Goal: Answer question/provide support: Share knowledge or assist other users

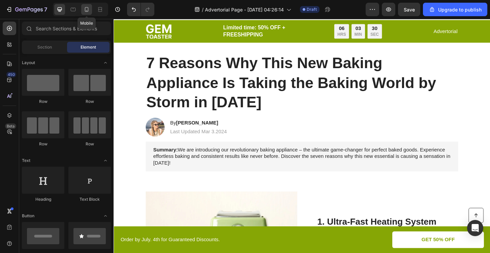
click at [86, 8] on icon at bounding box center [86, 9] width 7 height 7
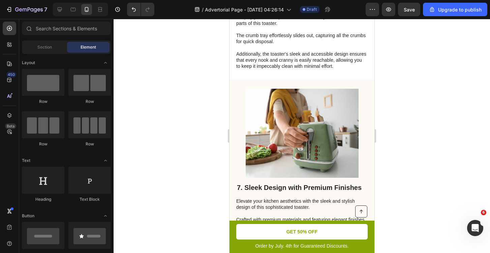
scroll to position [1476, 0]
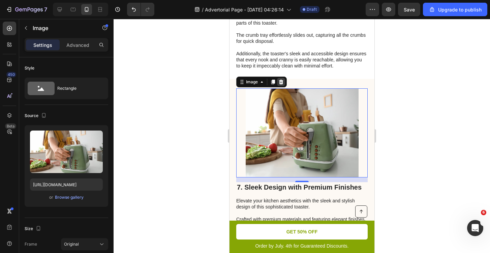
click at [282, 80] on icon at bounding box center [281, 82] width 4 height 5
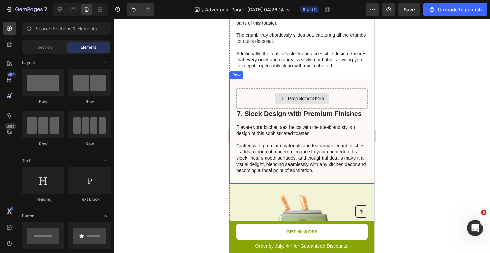
click at [257, 91] on div "Drop element here" at bounding box center [302, 98] width 132 height 20
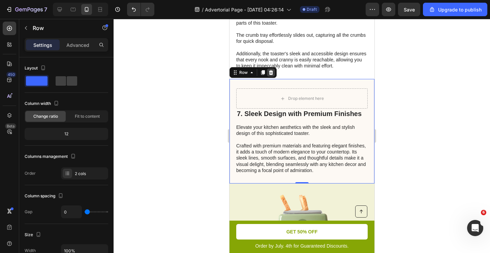
click at [269, 70] on icon at bounding box center [271, 72] width 4 height 5
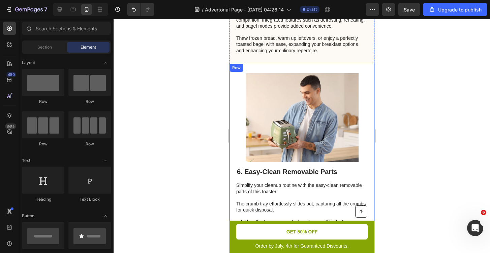
scroll to position [1304, 0]
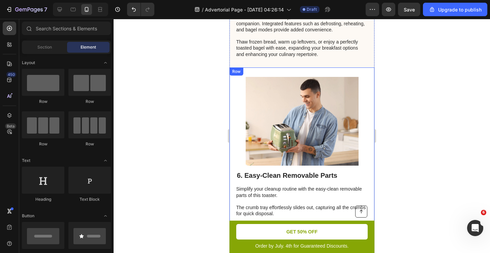
click at [261, 70] on div "Image 6. Easy-Clean Removable Parts Heading Simplify your cleanup routine with …" at bounding box center [301, 159] width 145 height 184
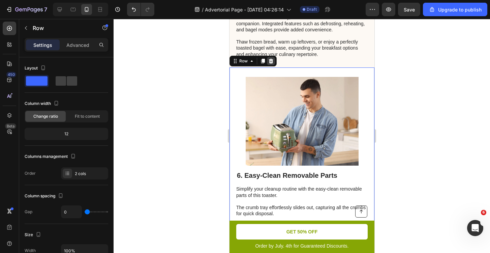
click at [271, 61] on icon at bounding box center [271, 61] width 4 height 5
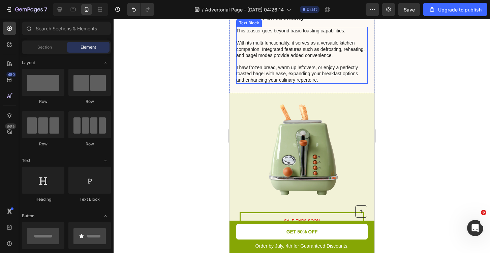
scroll to position [1288, 0]
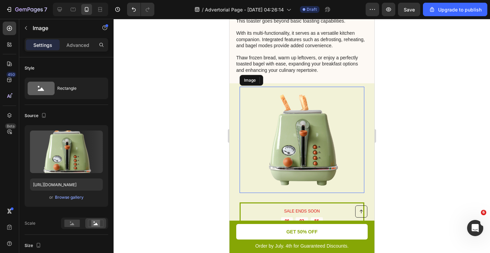
click at [288, 123] on img at bounding box center [302, 140] width 106 height 106
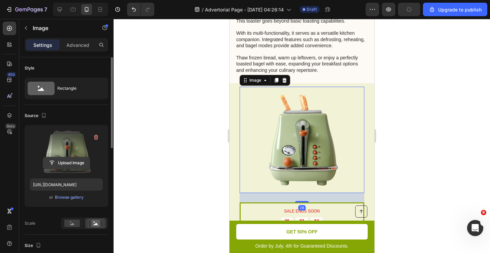
click at [70, 161] on input "file" at bounding box center [66, 162] width 47 height 11
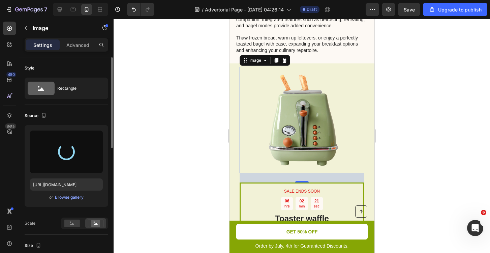
scroll to position [1306, 0]
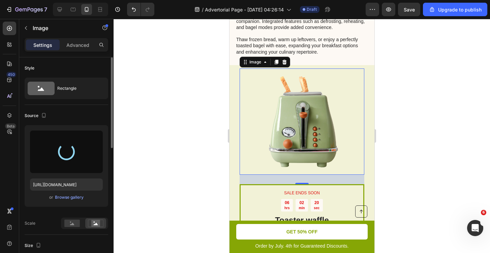
click at [301, 137] on img at bounding box center [302, 121] width 106 height 106
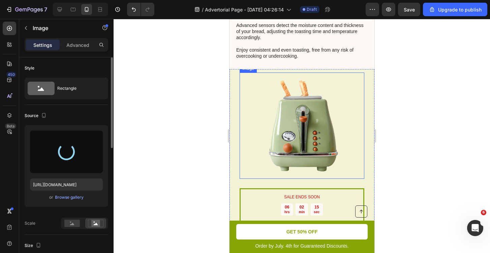
scroll to position [867, 0]
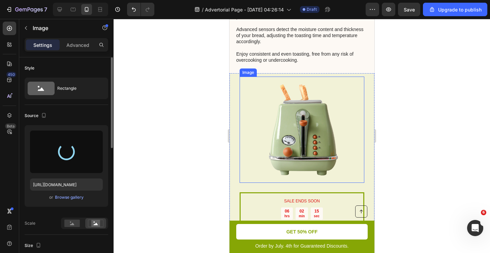
click at [308, 95] on img at bounding box center [302, 130] width 106 height 106
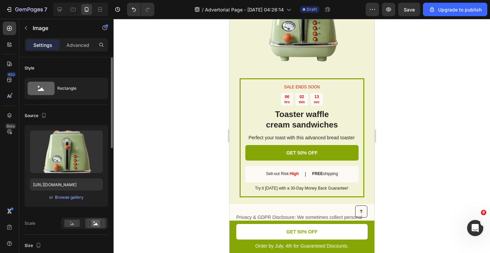
scroll to position [1376, 0]
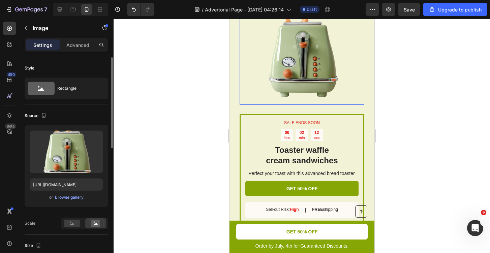
click at [296, 53] on img at bounding box center [302, 51] width 106 height 106
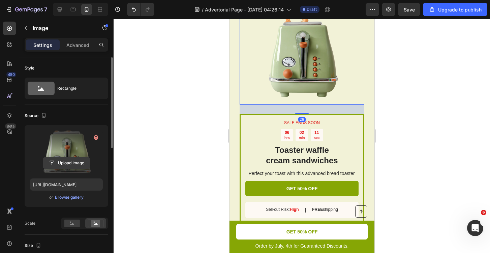
click at [70, 165] on input "file" at bounding box center [66, 162] width 47 height 11
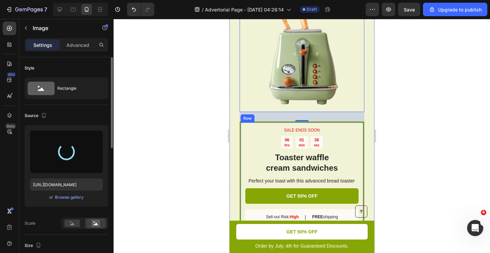
scroll to position [1365, 0]
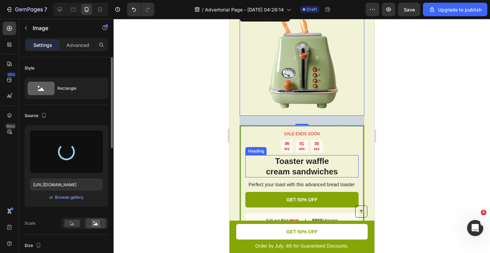
type input "[URL][DOMAIN_NAME]"
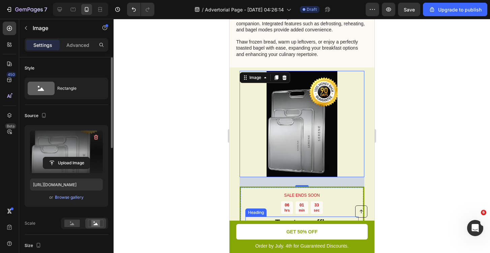
scroll to position [1304, 0]
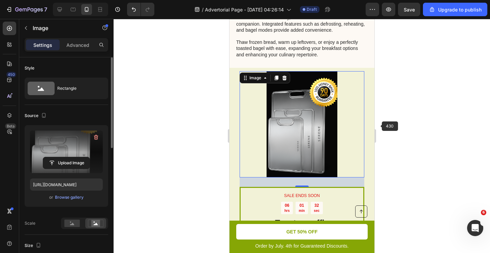
click at [427, 114] on div at bounding box center [302, 136] width 377 height 234
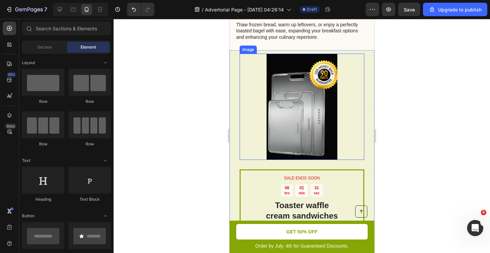
scroll to position [1322, 0]
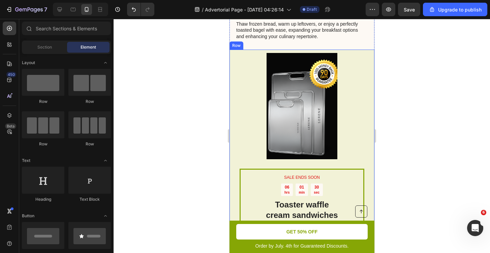
click at [234, 122] on div "SALE ENDS SOON Text Block 06 hrs 01 min 30 sec Countdown Timer Toaster waffle c…" at bounding box center [301, 172] width 145 height 245
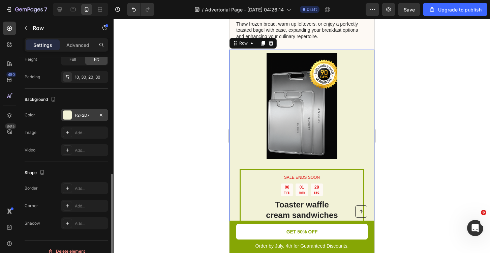
scroll to position [206, 0]
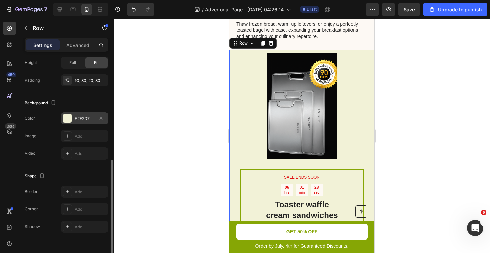
click at [65, 122] on div at bounding box center [67, 118] width 9 height 9
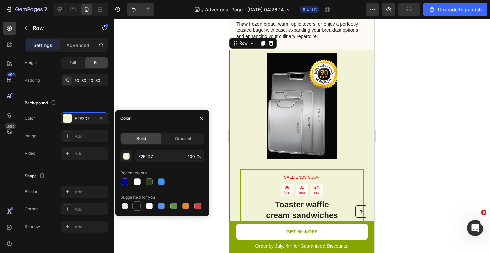
click at [138, 207] on div at bounding box center [137, 206] width 7 height 7
type input "151515"
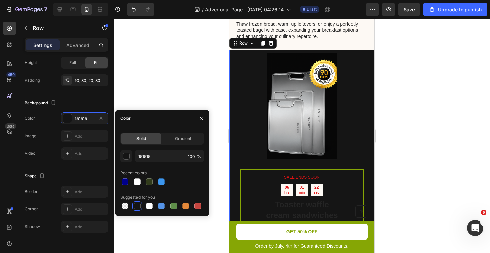
click at [150, 56] on div at bounding box center [302, 136] width 377 height 234
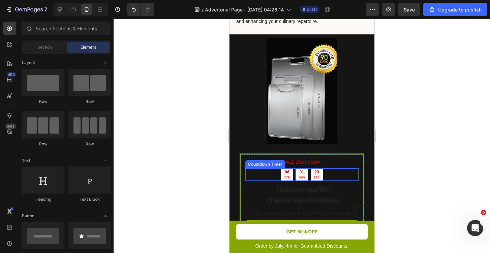
scroll to position [1338, 0]
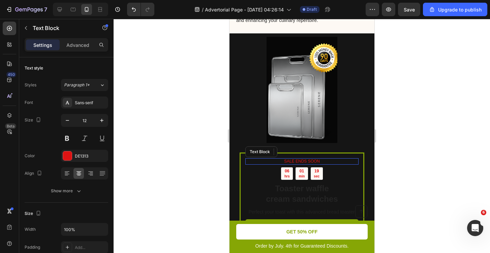
click at [294, 160] on p "SALE ENDS SOON" at bounding box center [302, 161] width 112 height 5
click at [297, 150] on icon at bounding box center [298, 151] width 4 height 5
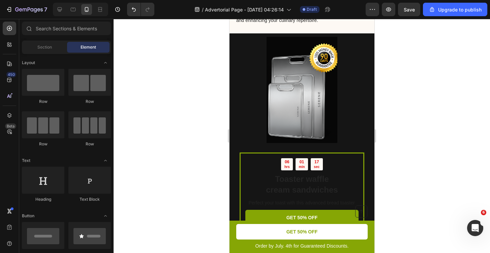
scroll to position [1344, 0]
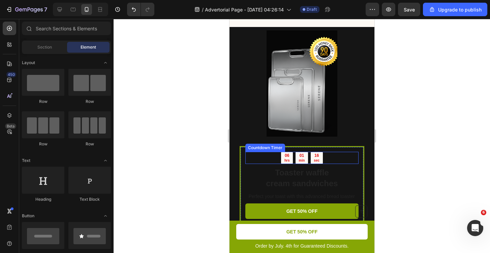
click at [290, 159] on div "06 hrs" at bounding box center [287, 158] width 12 height 12
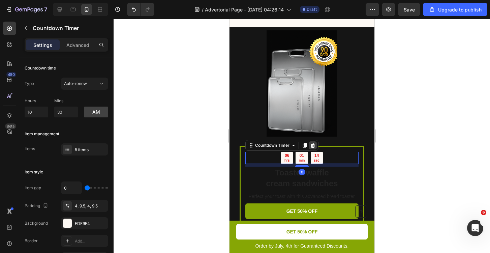
click at [313, 145] on icon at bounding box center [313, 145] width 4 height 5
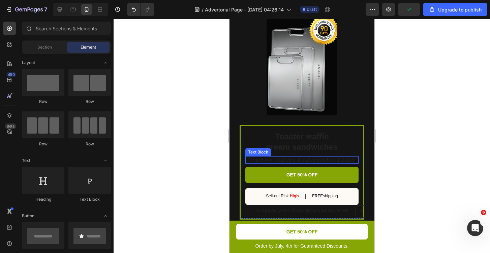
scroll to position [1366, 0]
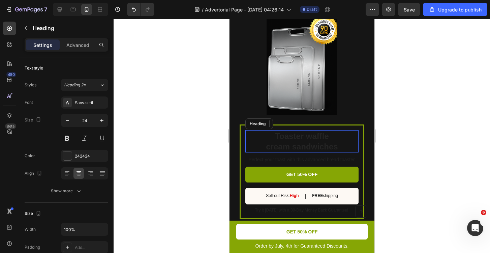
click at [295, 147] on h2 "Toaster waffle cream sandwiches" at bounding box center [301, 141] width 113 height 22
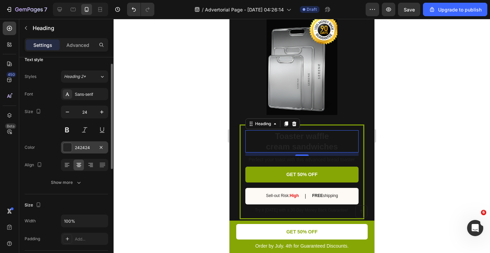
scroll to position [10, 0]
click at [74, 146] on div "242424" at bounding box center [84, 146] width 47 height 12
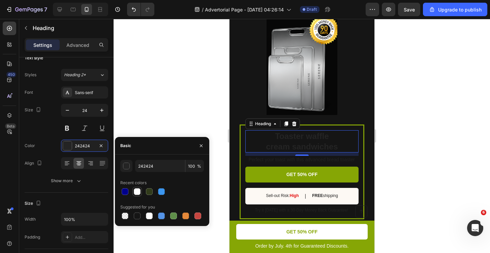
click at [138, 192] on div at bounding box center [137, 191] width 7 height 7
type input "FFFFFF"
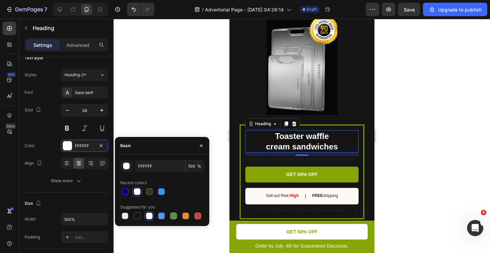
click at [115, 124] on div at bounding box center [302, 136] width 377 height 234
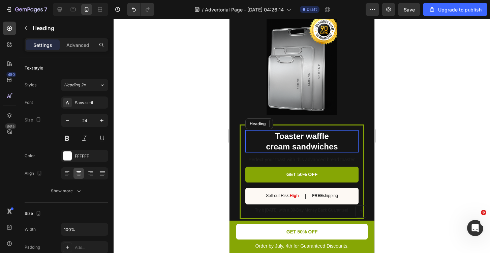
click at [279, 130] on h2 "Toaster waffle cream sandwiches" at bounding box center [301, 141] width 113 height 22
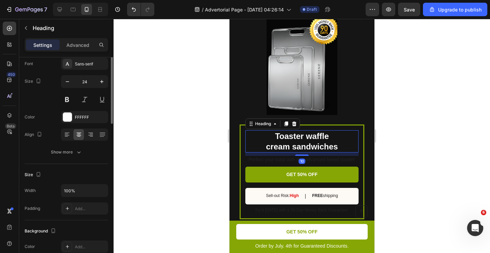
scroll to position [0, 0]
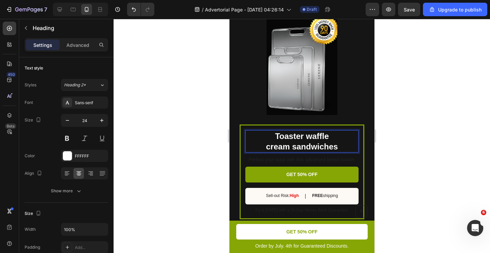
click at [305, 144] on p "Toaster waffle cream sandwiches" at bounding box center [302, 141] width 112 height 21
click at [337, 144] on p "Toaster waffle cream sandwiches" at bounding box center [302, 141] width 112 height 21
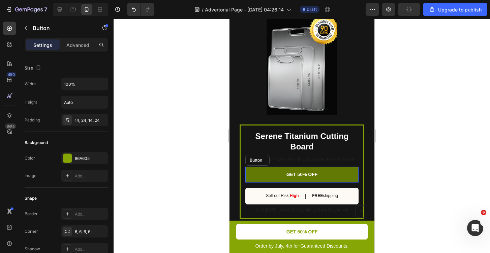
click at [326, 176] on link "GET 50% OFF" at bounding box center [301, 175] width 113 height 16
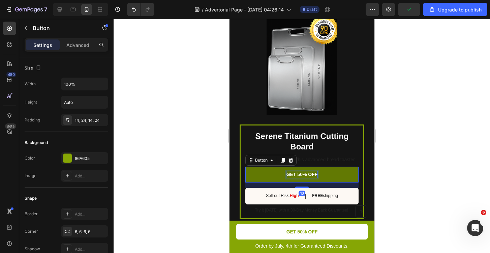
click at [299, 173] on p "GET 50% OFF" at bounding box center [301, 174] width 31 height 6
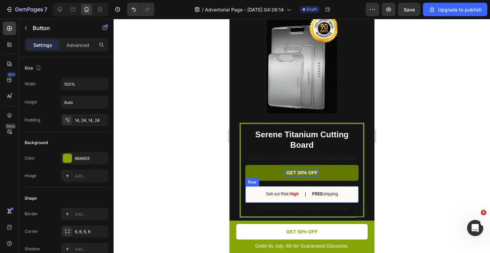
scroll to position [1372, 0]
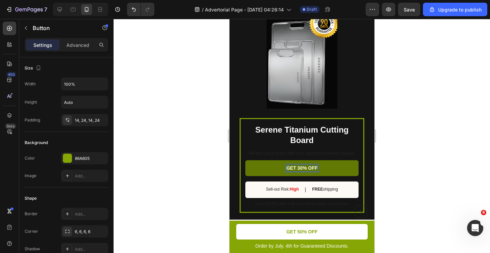
click at [297, 166] on p "GET 30% OFF" at bounding box center [301, 168] width 31 height 6
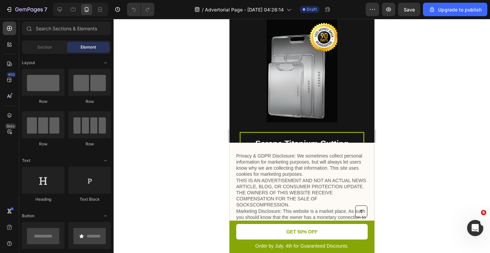
scroll to position [1360, 0]
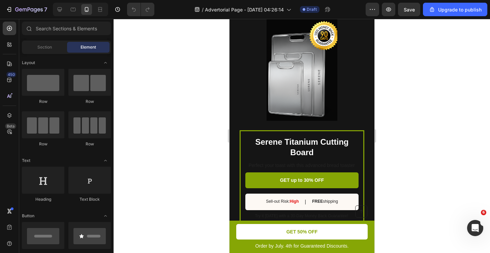
click at [391, 116] on div at bounding box center [302, 136] width 377 height 234
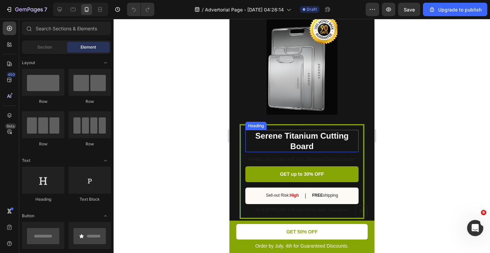
scroll to position [1367, 0]
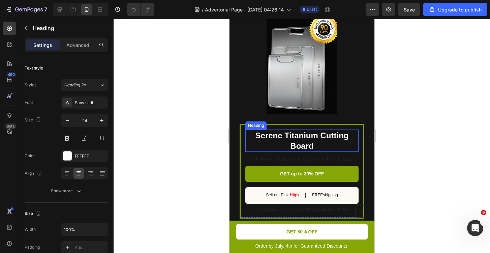
click at [308, 139] on h2 "Serene Titanium Cutting Board" at bounding box center [301, 141] width 113 height 22
click at [253, 131] on p "Serene Titanium Cutting Board" at bounding box center [302, 140] width 112 height 21
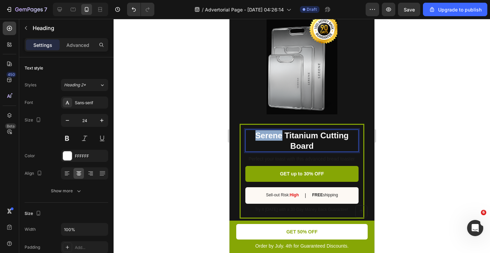
click at [253, 131] on p "Serene Titanium Cutting Board" at bounding box center [302, 140] width 112 height 21
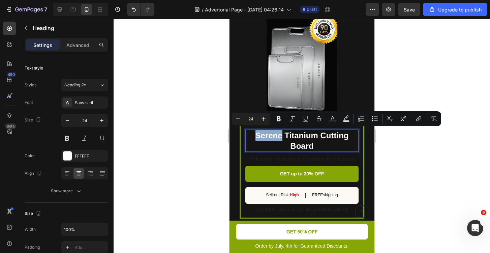
drag, startPoint x: 254, startPoint y: 131, endPoint x: 321, endPoint y: 141, distance: 68.5
click at [321, 141] on p "Serene Titanium Cutting Board" at bounding box center [302, 140] width 112 height 21
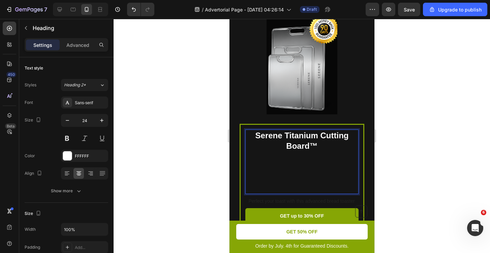
click at [388, 147] on div at bounding box center [302, 136] width 377 height 234
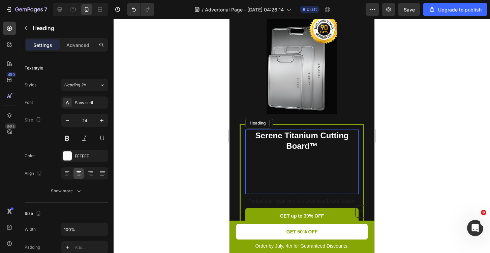
click at [303, 161] on p "Serene Titanium Cutting Board™" at bounding box center [302, 161] width 112 height 63
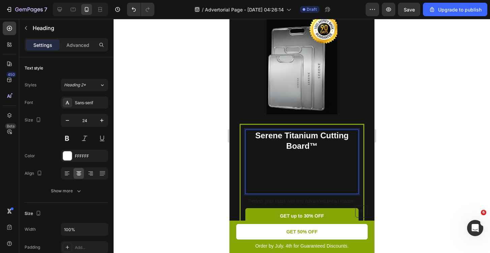
click at [298, 167] on p "Serene Titanium Cutting Board™ ⁠⁠⁠⁠⁠⁠⁠" at bounding box center [302, 161] width 112 height 63
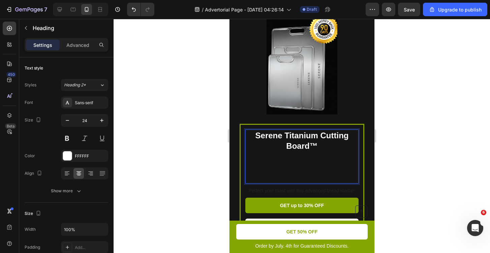
click at [301, 175] on p "Serene Titanium Cutting Board™" at bounding box center [302, 156] width 112 height 53
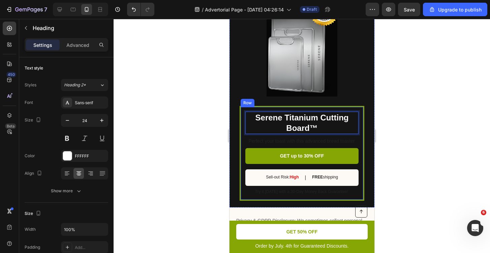
scroll to position [1421, 0]
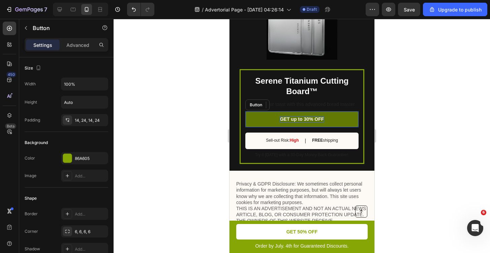
click at [308, 117] on p "GET up to 30% OFF" at bounding box center [302, 119] width 44 height 6
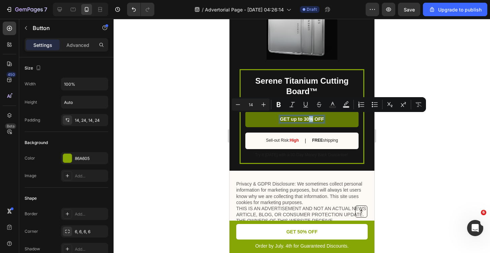
click at [308, 117] on p "GET up to 30% OFF" at bounding box center [302, 119] width 44 height 6
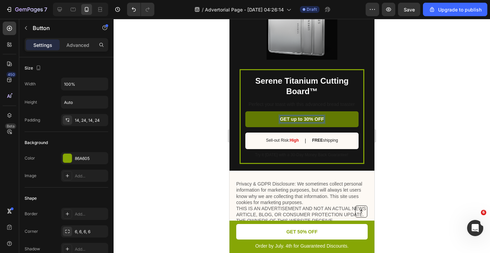
click at [307, 117] on p "GET up to 30% OFF" at bounding box center [302, 119] width 44 height 6
click at [390, 126] on div at bounding box center [302, 136] width 377 height 234
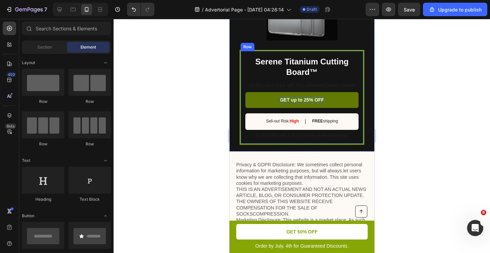
scroll to position [1454, 0]
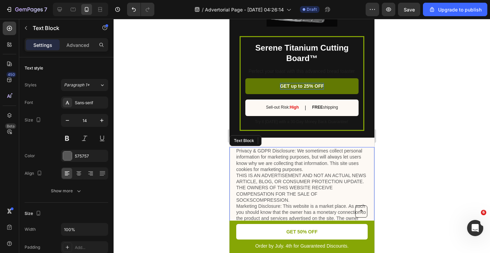
click at [241, 149] on p "Privacy & GDPR Disclosure: We sometimes collect personal information for market…" at bounding box center [302, 215] width 132 height 135
click at [282, 142] on div at bounding box center [283, 141] width 8 height 8
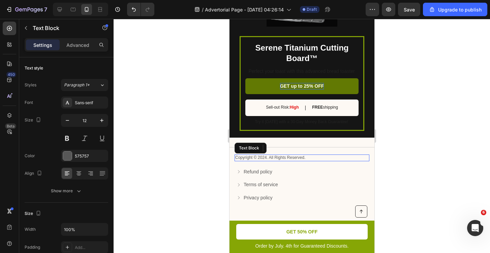
click at [254, 155] on p "Copyright © 2024. All Rights Reserved." at bounding box center [302, 157] width 134 height 5
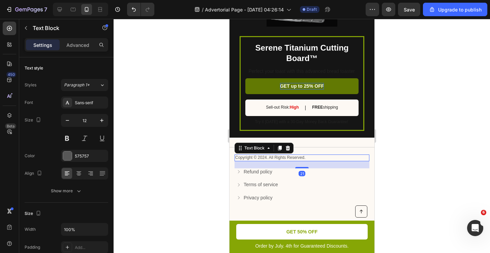
click at [255, 155] on p "Copyright © 2024. All Rights Reserved." at bounding box center [302, 157] width 134 height 5
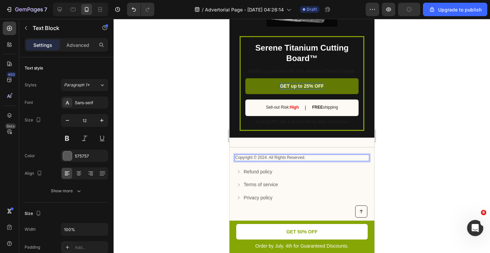
click at [253, 155] on p "Copyright © 2024. All Rights Reserved." at bounding box center [302, 157] width 134 height 5
click at [266, 157] on p "SERENE © 2024. All Rights Reserved." at bounding box center [302, 157] width 134 height 5
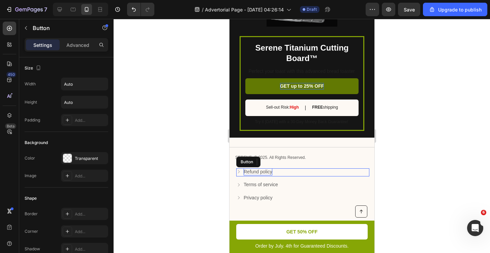
click at [262, 171] on p "Refund policy" at bounding box center [258, 171] width 29 height 7
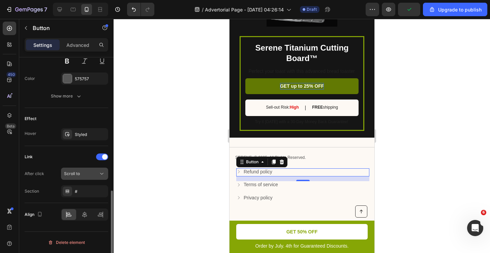
scroll to position [0, 0]
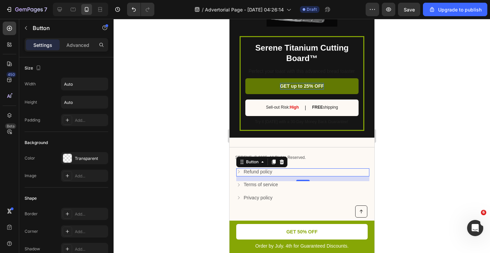
click at [301, 170] on div "Refund policy Button 14" at bounding box center [302, 172] width 133 height 8
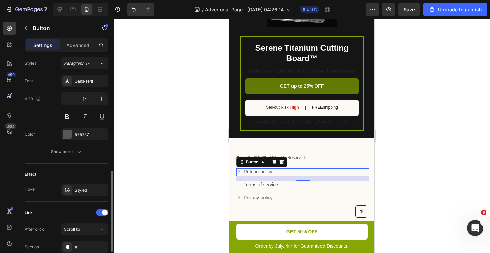
scroll to position [357, 0]
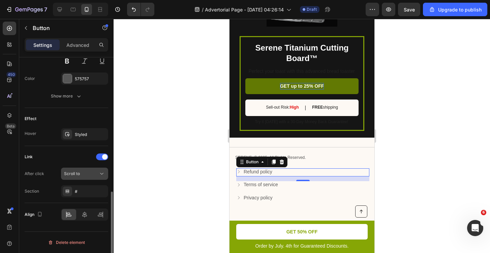
click at [78, 177] on div "Scroll to" at bounding box center [84, 173] width 41 height 7
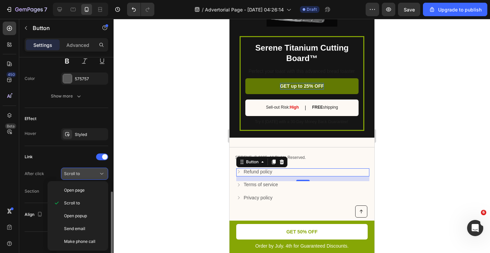
click at [78, 176] on span "Scroll to" at bounding box center [72, 174] width 16 height 6
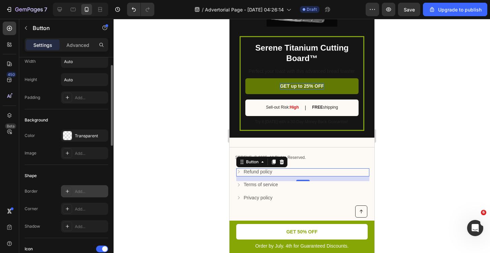
scroll to position [0, 0]
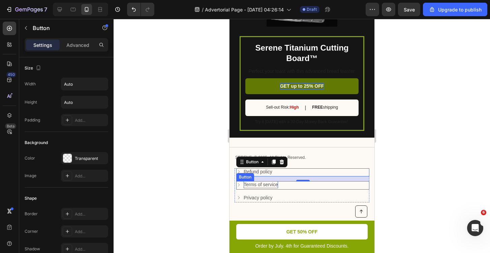
click at [276, 184] on p "Terms of service" at bounding box center [261, 184] width 34 height 7
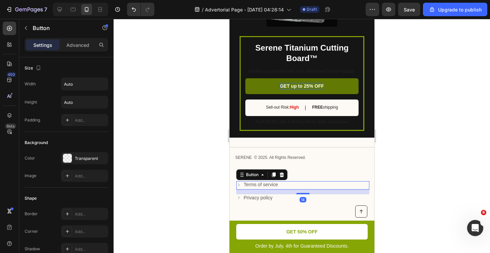
click at [299, 183] on div "Terms of service Button 14" at bounding box center [302, 185] width 133 height 8
click at [269, 183] on p "Terms of service" at bounding box center [261, 184] width 34 height 7
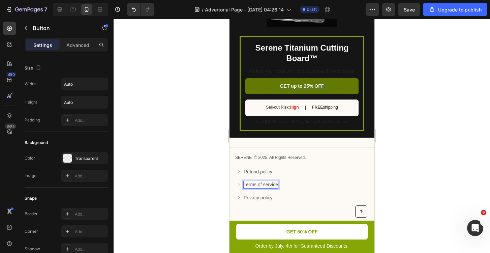
click at [269, 183] on p "Terms of service" at bounding box center [261, 184] width 34 height 7
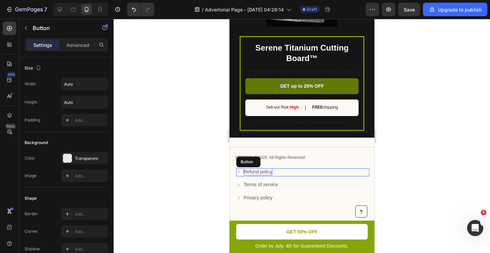
click at [255, 169] on p "Refund policy" at bounding box center [258, 171] width 29 height 7
click at [239, 169] on icon at bounding box center [238, 171] width 5 height 5
click at [264, 172] on p "Refund policy" at bounding box center [258, 171] width 29 height 7
click at [264, 170] on p "Refund policy" at bounding box center [258, 171] width 29 height 7
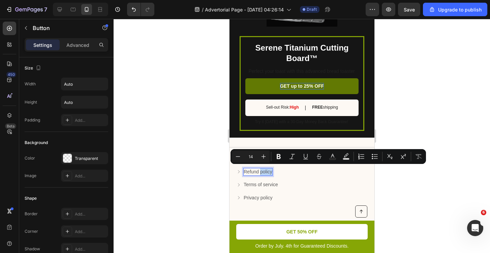
type input "16"
click at [290, 172] on div "Refund policy Button 14" at bounding box center [302, 172] width 133 height 8
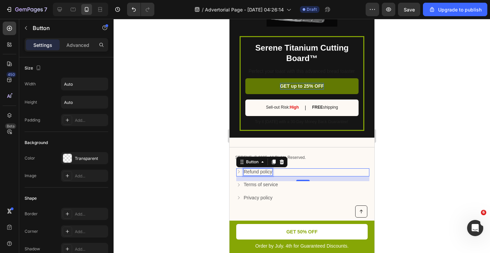
click at [263, 168] on p "Refund policy" at bounding box center [258, 171] width 29 height 7
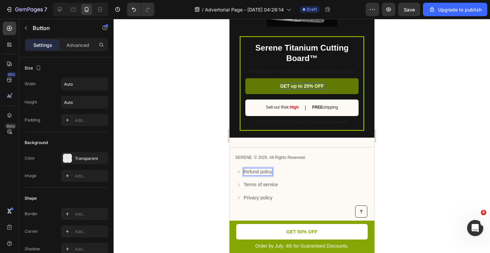
click at [267, 168] on p "Refund policy" at bounding box center [258, 171] width 29 height 7
click at [279, 169] on div "Refund policy Button 14" at bounding box center [302, 172] width 133 height 8
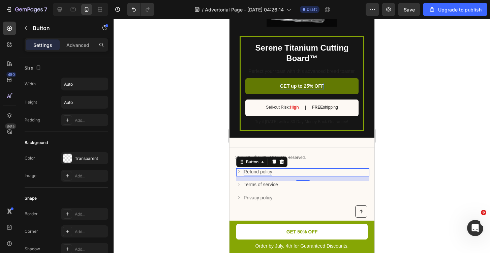
click at [265, 170] on p "Refund policy" at bounding box center [258, 171] width 29 height 7
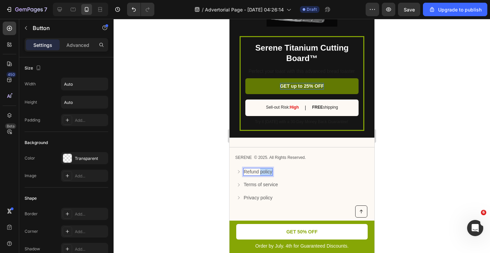
click at [265, 170] on p "Refund policy" at bounding box center [258, 171] width 29 height 7
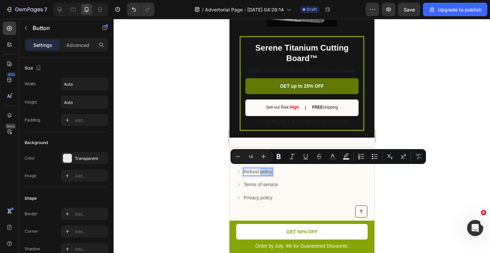
click at [271, 170] on p "Refund policy" at bounding box center [258, 171] width 29 height 7
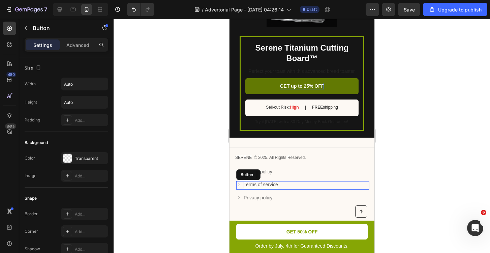
click at [270, 181] on p "Terms of service" at bounding box center [261, 184] width 34 height 7
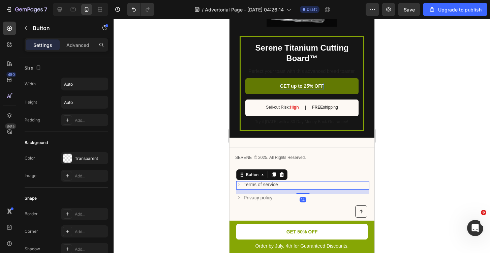
click at [270, 190] on div "14" at bounding box center [302, 192] width 133 height 5
click at [288, 181] on div "Terms of service Button 14" at bounding box center [302, 185] width 133 height 8
click at [302, 149] on div "Title Line SERENE © 2025. All Rights Reserved. Text Block Refund policy Button …" at bounding box center [301, 178] width 145 height 62
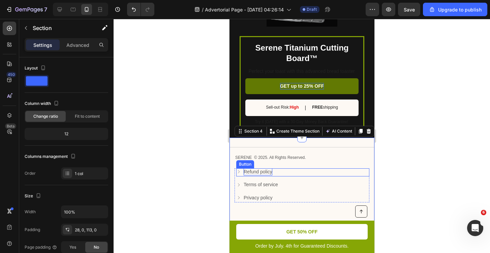
click at [254, 171] on p "Refund policy" at bounding box center [258, 171] width 29 height 7
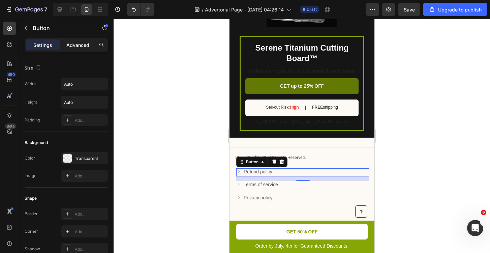
click at [76, 46] on p "Advanced" at bounding box center [77, 44] width 23 height 7
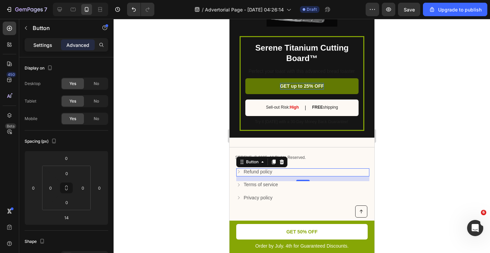
click at [40, 41] on p "Settings" at bounding box center [42, 44] width 19 height 7
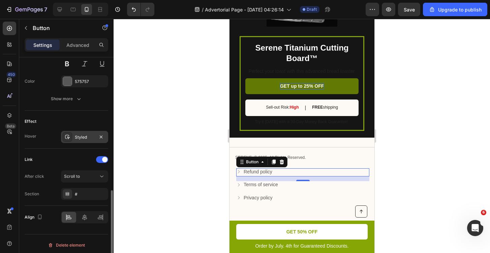
scroll to position [357, 0]
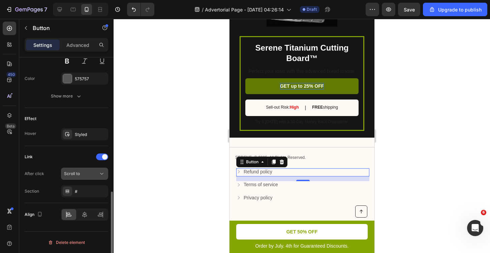
click at [72, 173] on span "Scroll to" at bounding box center [72, 173] width 16 height 5
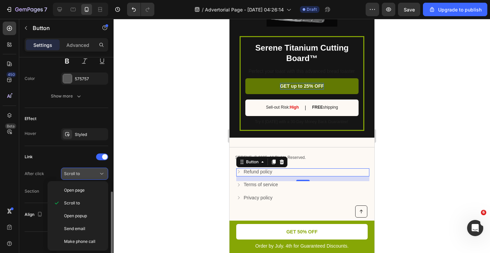
click at [72, 173] on span "Scroll to" at bounding box center [72, 173] width 16 height 5
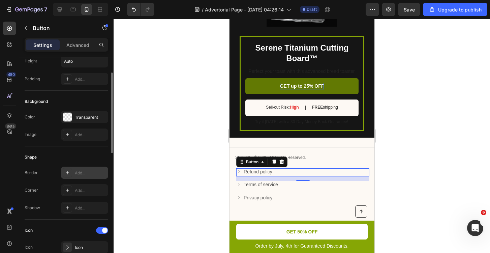
scroll to position [0, 0]
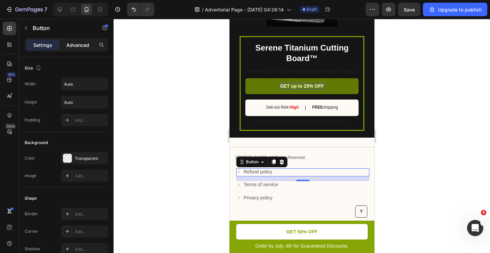
click at [83, 48] on p "Advanced" at bounding box center [77, 44] width 23 height 7
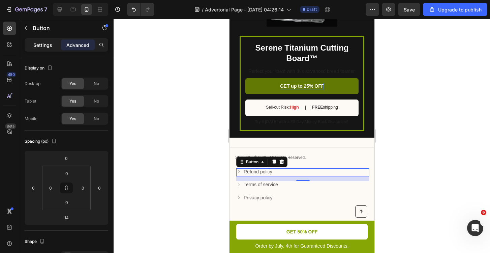
click at [40, 45] on p "Settings" at bounding box center [42, 44] width 19 height 7
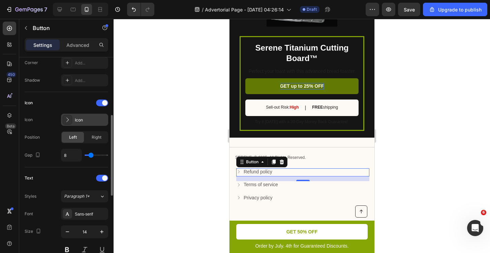
scroll to position [165, 0]
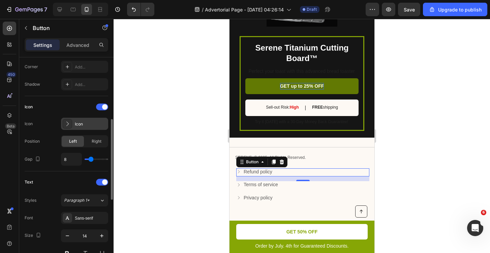
click at [69, 121] on icon at bounding box center [67, 123] width 7 height 7
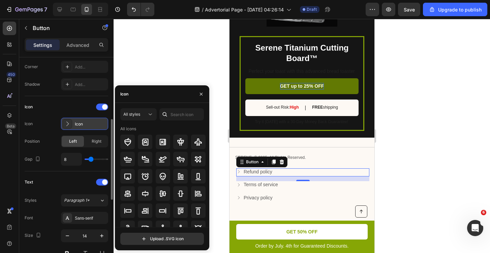
click at [69, 121] on icon at bounding box center [67, 123] width 7 height 7
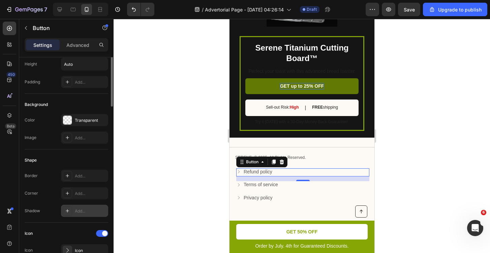
scroll to position [0, 0]
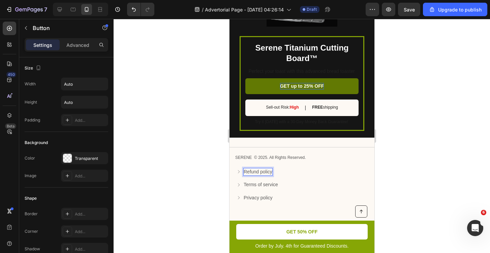
click at [267, 169] on p "Refund policy" at bounding box center [258, 171] width 29 height 7
click at [472, 226] on icon "Open Intercom Messenger" at bounding box center [474, 227] width 11 height 11
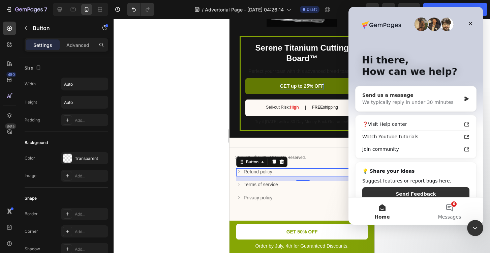
click at [411, 101] on div "We typically reply in under 30 minutes" at bounding box center [412, 102] width 99 height 7
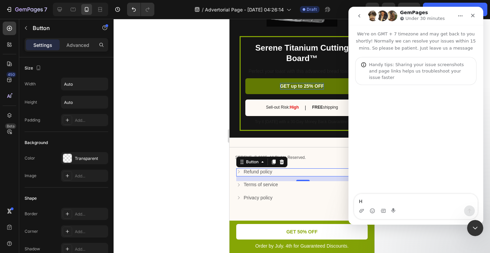
type textarea "HI"
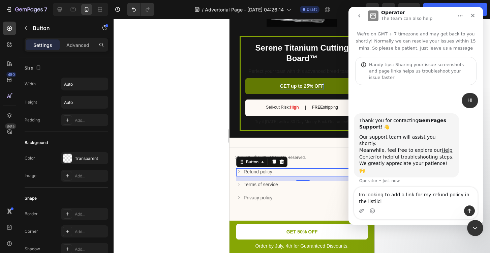
type textarea "Im looking to add a link for my refund policy in the listiicle"
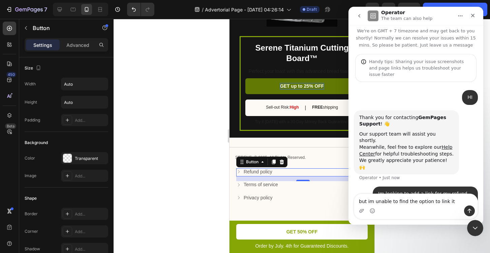
type textarea "but im unable to find the option to link it"
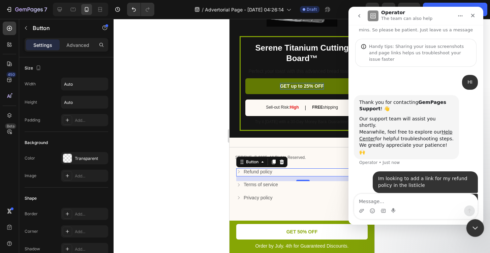
click at [475, 232] on div "Close Intercom Messenger" at bounding box center [474, 227] width 16 height 16
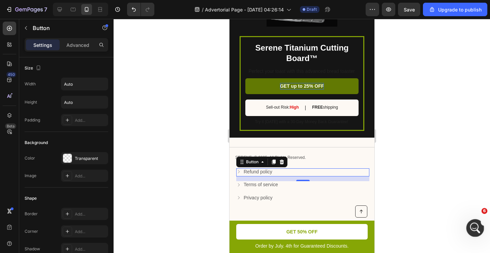
scroll to position [0, 0]
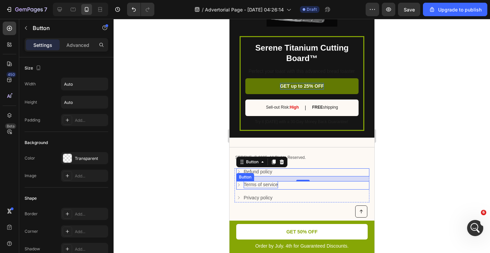
click at [263, 181] on p "Terms of service" at bounding box center [261, 184] width 34 height 7
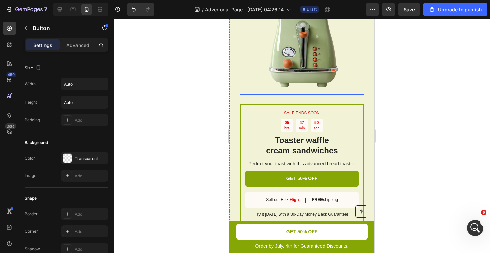
scroll to position [869, 0]
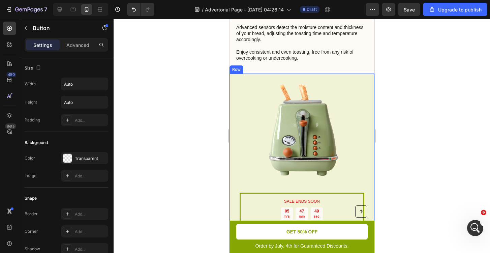
click at [235, 88] on div "SALE ENDS SOON Text Block 05 hrs 47 min 49 sec Countdown Timer Toaster waffle c…" at bounding box center [301, 196] width 145 height 245
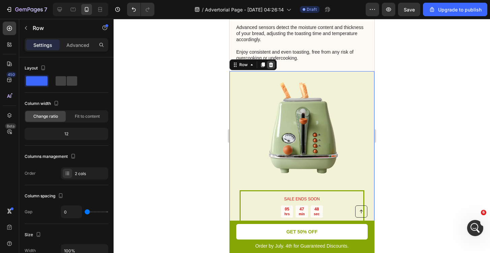
click at [267, 67] on div at bounding box center [271, 65] width 8 height 8
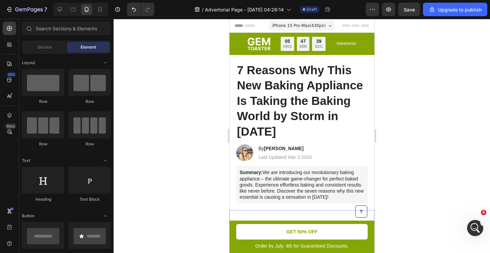
scroll to position [0, 0]
click at [253, 43] on img at bounding box center [258, 43] width 23 height 13
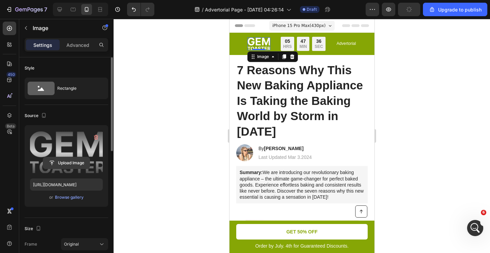
click at [67, 158] on input "file" at bounding box center [66, 162] width 47 height 11
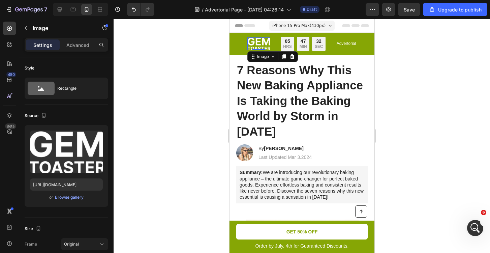
click at [261, 42] on img at bounding box center [258, 43] width 23 height 13
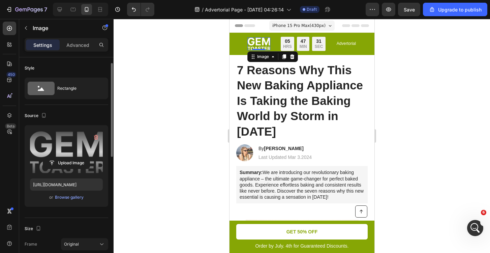
scroll to position [4, 0]
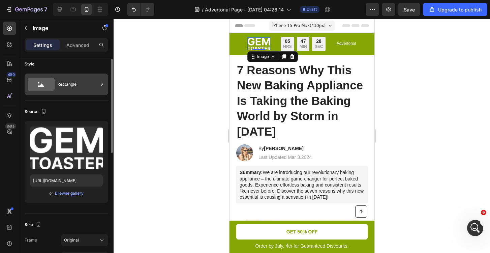
click at [46, 85] on icon at bounding box center [41, 84] width 27 height 13
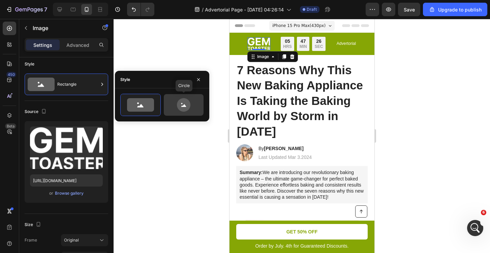
click at [183, 108] on icon at bounding box center [183, 104] width 13 height 13
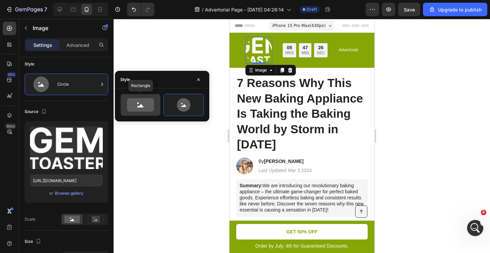
click at [155, 109] on icon at bounding box center [141, 104] width 32 height 13
type input "100"
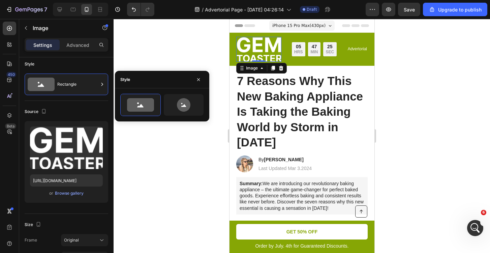
click at [137, 41] on div at bounding box center [302, 136] width 377 height 234
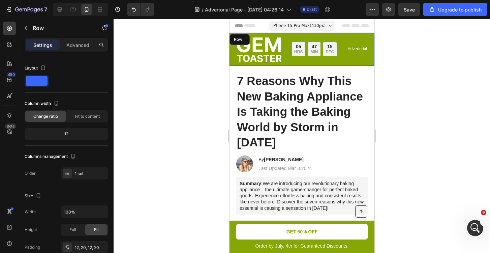
click at [291, 64] on div "Image Limited time: 50% OFF + FREESHIPPING Text Block 05 HRS 47 MIN 15 SEC Coun…" at bounding box center [301, 49] width 145 height 33
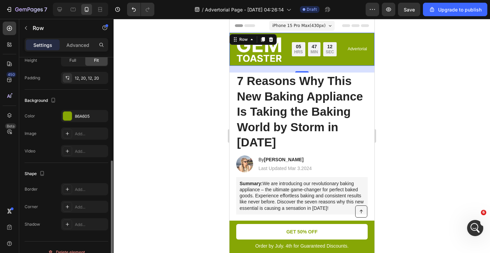
scroll to position [158, 0]
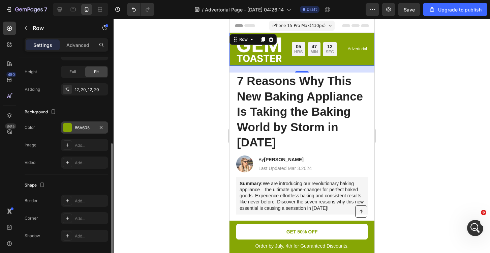
click at [72, 126] on div at bounding box center [67, 127] width 9 height 9
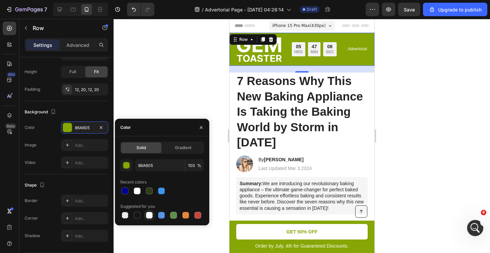
click at [150, 215] on div at bounding box center [149, 215] width 7 height 7
type input "FFFFFF"
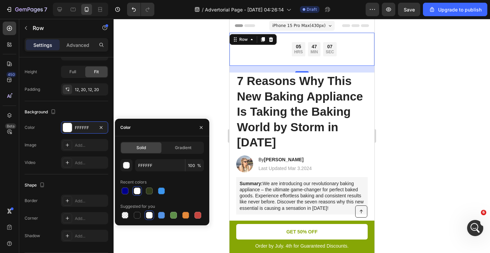
click at [154, 104] on div at bounding box center [302, 136] width 377 height 234
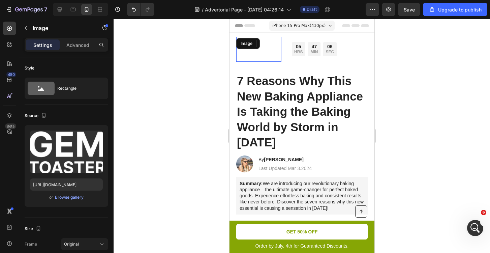
click at [255, 53] on img at bounding box center [258, 49] width 45 height 25
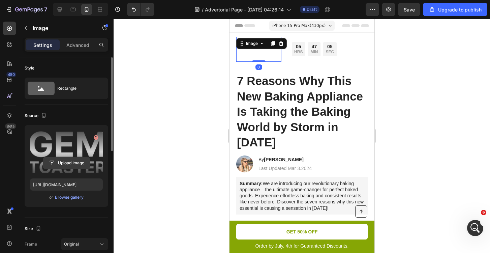
click at [74, 163] on input "file" at bounding box center [66, 162] width 47 height 11
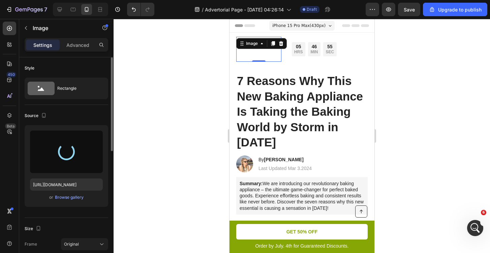
type input "[URL][DOMAIN_NAME]"
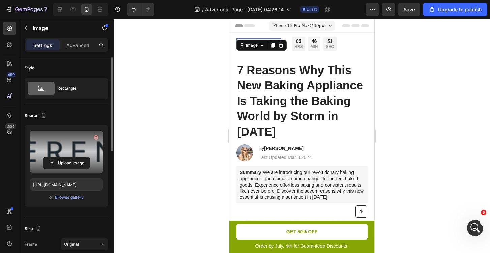
click at [421, 129] on div at bounding box center [302, 136] width 377 height 234
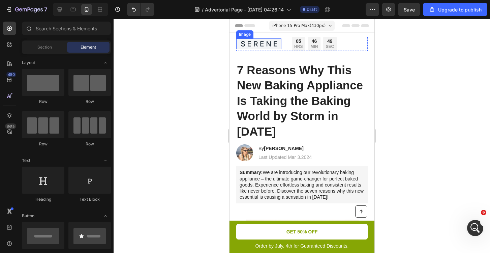
click at [279, 47] on img at bounding box center [258, 43] width 45 height 11
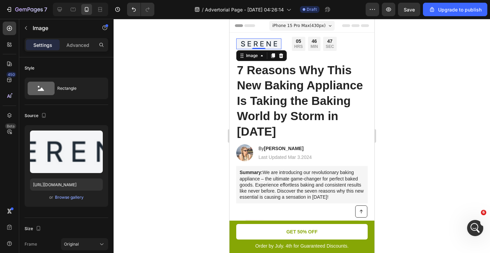
click at [400, 79] on div at bounding box center [302, 136] width 377 height 234
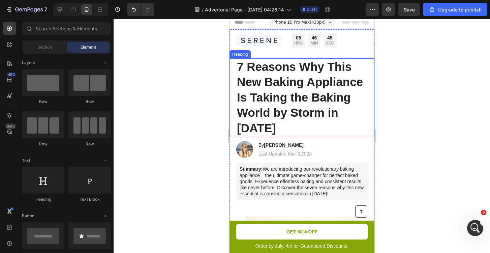
scroll to position [0, 0]
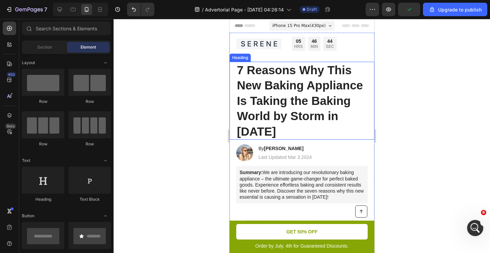
click at [438, 86] on div at bounding box center [302, 136] width 377 height 234
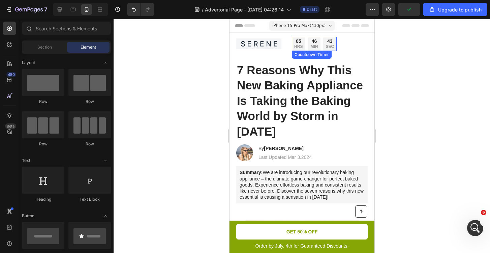
click at [302, 46] on p "HRS" at bounding box center [298, 46] width 8 height 5
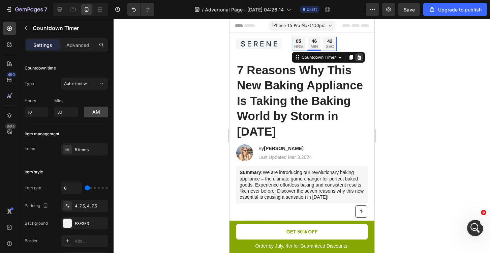
click at [358, 60] on div at bounding box center [359, 57] width 8 height 8
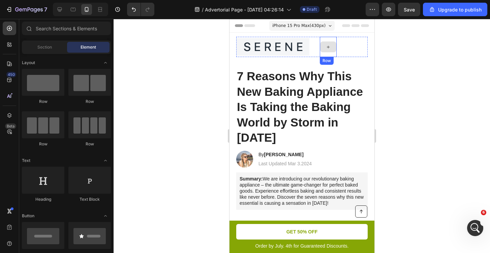
click at [328, 48] on icon at bounding box center [327, 47] width 5 height 6
click at [351, 53] on div "Advertorial Text Block" at bounding box center [357, 47] width 21 height 20
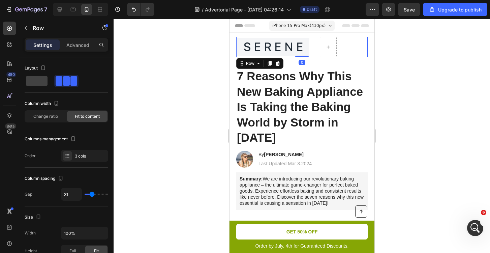
click at [399, 64] on div at bounding box center [302, 136] width 377 height 234
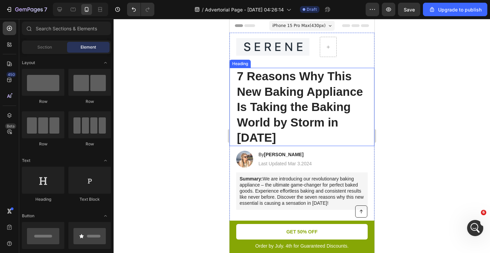
scroll to position [6, 0]
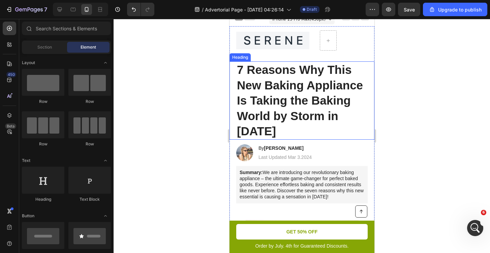
click at [242, 69] on h1 "7 Reasons Why This New Baking Appliance Is Taking the Baking World by Storm in …" at bounding box center [302, 100] width 132 height 78
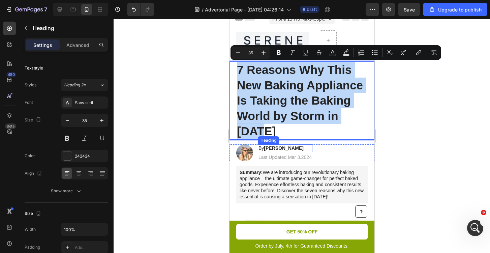
drag, startPoint x: 240, startPoint y: 69, endPoint x: 270, endPoint y: 147, distance: 83.2
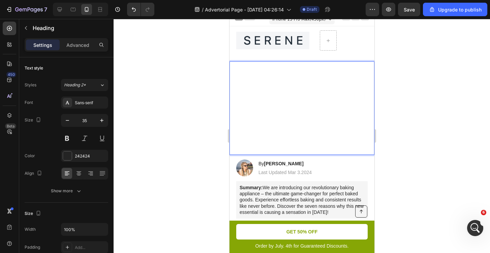
click at [289, 104] on strong "10 Shocking Reasons Families Are Switching To This Expensive Titanium Cutting B…" at bounding box center [291, 107] width 108 height 91
click at [264, 94] on strong "10 Shocking Reasons Families Are Switching To This Expensive Titanium Cutting B…" at bounding box center [291, 107] width 108 height 91
click at [131, 10] on icon "Undo/Redo" at bounding box center [134, 9] width 7 height 7
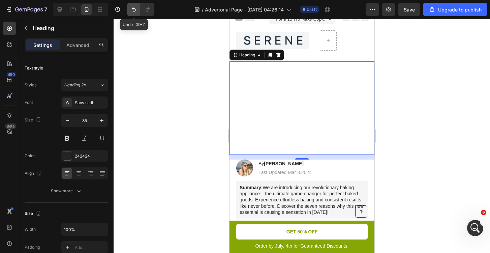
click at [135, 4] on button "Undo/Redo" at bounding box center [133, 9] width 13 height 13
click at [135, 14] on button "Undo/Redo" at bounding box center [133, 9] width 13 height 13
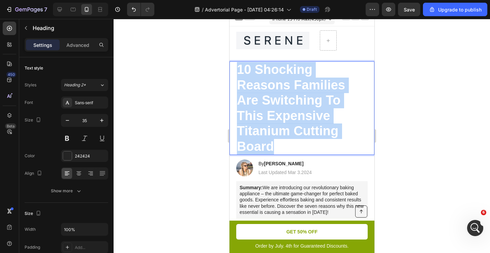
click at [264, 92] on strong "10 Shocking Reasons Families Are Switching To This Expensive Titanium Cutting B…" at bounding box center [291, 107] width 108 height 91
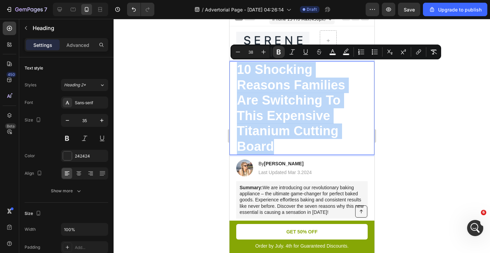
click at [264, 92] on strong "10 Shocking Reasons Families Are Switching To This Expensive Titanium Cutting B…" at bounding box center [291, 107] width 108 height 91
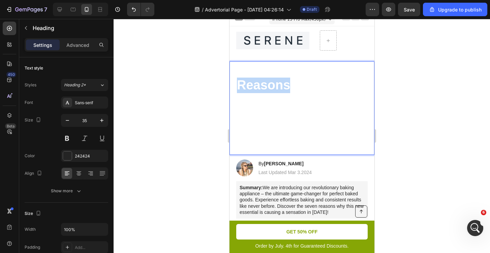
click at [264, 92] on strong "10 Shocking Reasons Families Are Switching To This Expensive Titanium Cutting B…" at bounding box center [291, 107] width 108 height 91
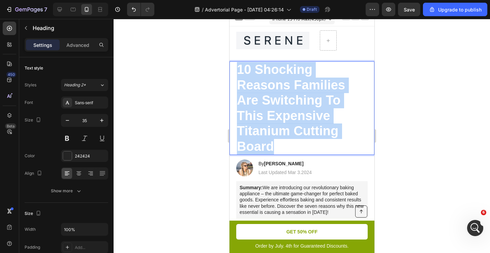
click at [264, 92] on strong "10 Shocking Reasons Families Are Switching To This Expensive Titanium Cutting B…" at bounding box center [291, 107] width 108 height 91
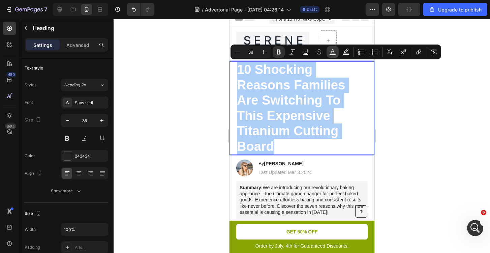
click at [329, 51] on button "color" at bounding box center [333, 52] width 12 height 12
type input "FFFFFF"
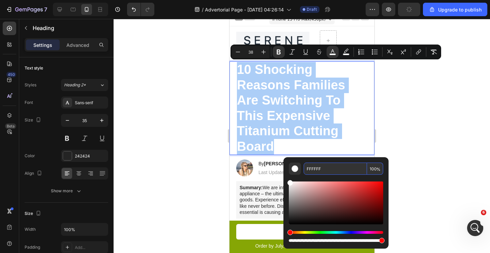
click at [320, 168] on input "FFFFFF" at bounding box center [335, 169] width 63 height 12
type input "F"
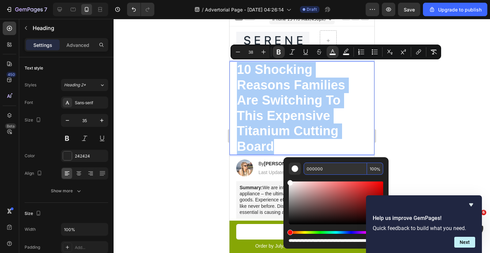
type input "000000"
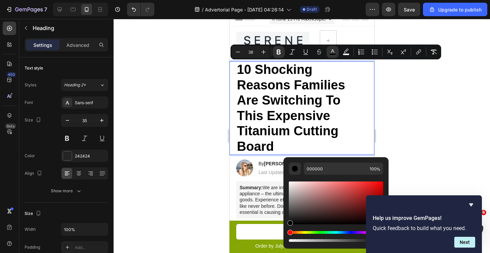
click at [422, 163] on div at bounding box center [302, 136] width 377 height 234
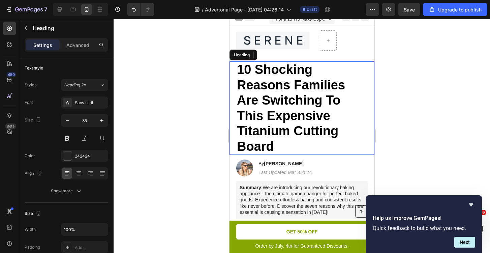
click at [289, 86] on strong "10 Shocking Reasons Families Are Switching To This Expensive Titanium Cutting B…" at bounding box center [291, 107] width 108 height 91
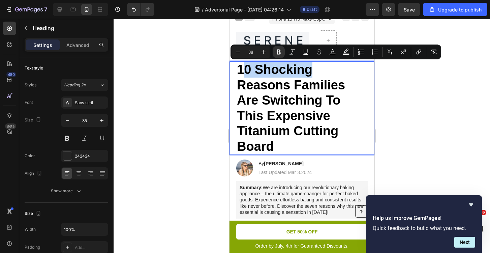
drag, startPoint x: 245, startPoint y: 67, endPoint x: 313, endPoint y: 65, distance: 68.5
click at [313, 65] on strong "10 Shocking Reasons Families Are Switching To This Expensive Titanium Cutting B…" at bounding box center [291, 107] width 108 height 91
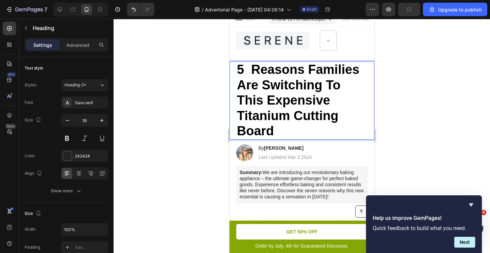
click at [307, 72] on strong "5 Reasons Families Are Switching To This Expensive Titanium Cutting Board" at bounding box center [298, 100] width 122 height 76
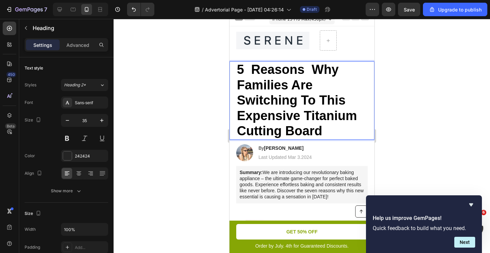
click at [434, 130] on div at bounding box center [302, 136] width 377 height 234
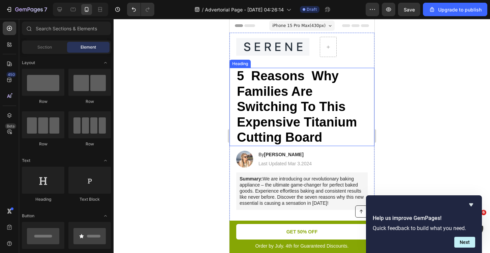
scroll to position [0, 0]
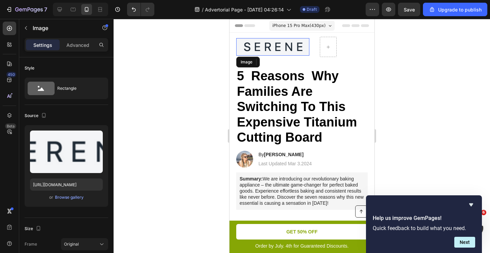
drag, startPoint x: 266, startPoint y: 48, endPoint x: 412, endPoint y: 58, distance: 146.0
click at [266, 48] on img at bounding box center [272, 47] width 73 height 18
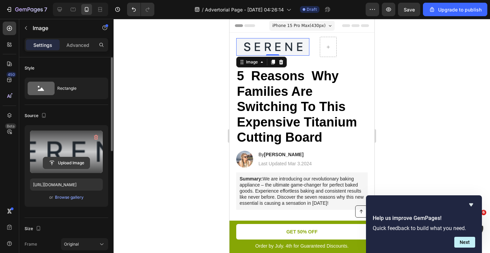
click at [74, 160] on input "file" at bounding box center [66, 162] width 47 height 11
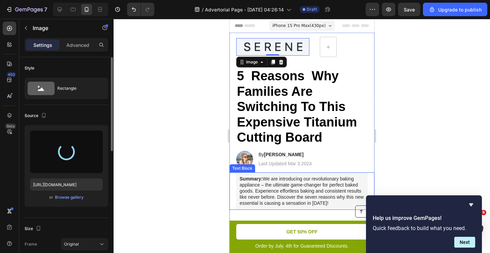
type input "[URL][DOMAIN_NAME]"
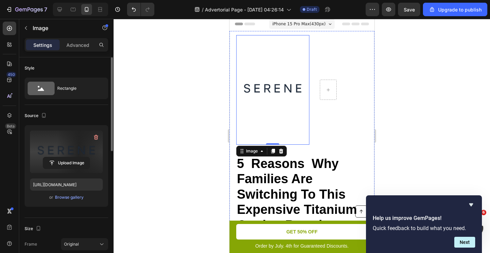
scroll to position [0, 0]
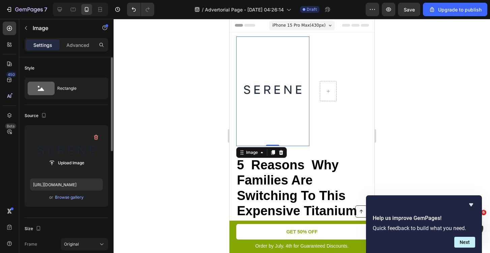
click at [421, 123] on div at bounding box center [302, 136] width 377 height 234
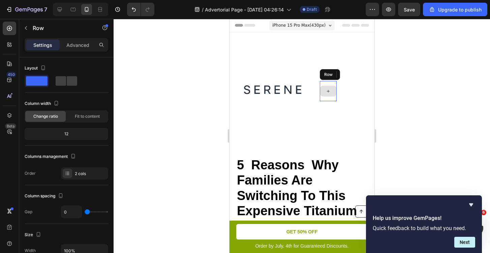
click at [331, 85] on div at bounding box center [328, 91] width 17 height 20
click at [361, 73] on icon at bounding box center [361, 74] width 4 height 5
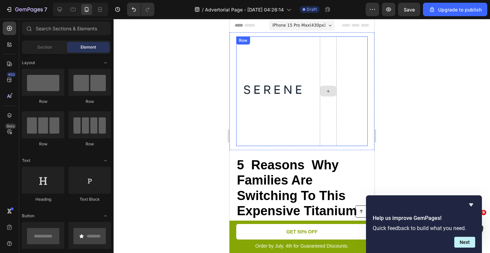
click at [332, 95] on div at bounding box center [328, 91] width 16 height 11
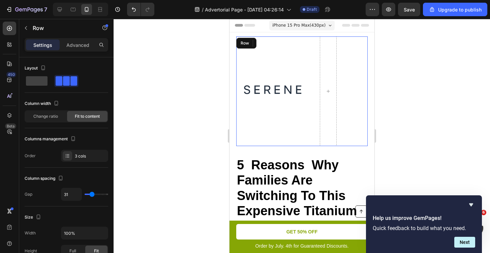
click at [355, 97] on div "Advertorial Text Block" at bounding box center [357, 91] width 21 height 110
click at [381, 95] on div at bounding box center [302, 136] width 377 height 234
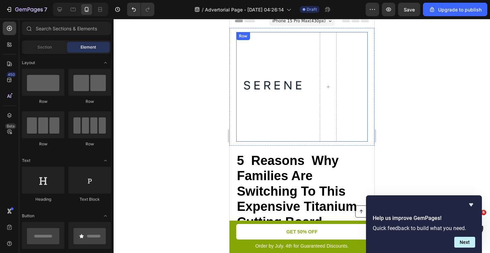
scroll to position [5, 0]
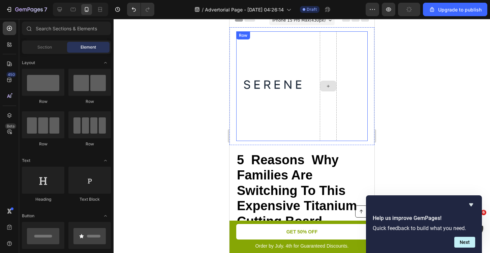
click at [321, 101] on div at bounding box center [328, 86] width 17 height 110
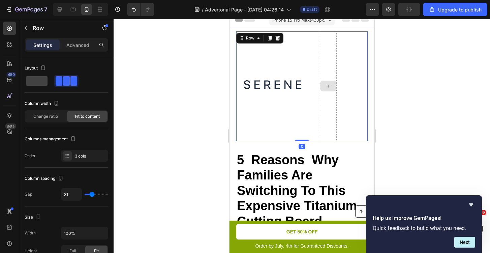
click at [321, 101] on div at bounding box center [328, 86] width 17 height 110
click at [329, 101] on div at bounding box center [328, 86] width 17 height 110
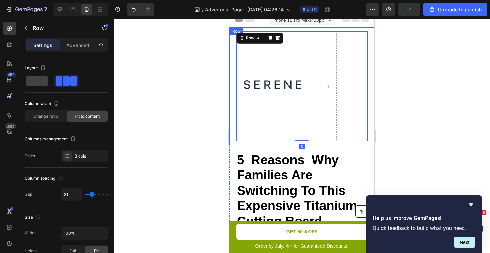
click at [426, 100] on div at bounding box center [302, 136] width 377 height 234
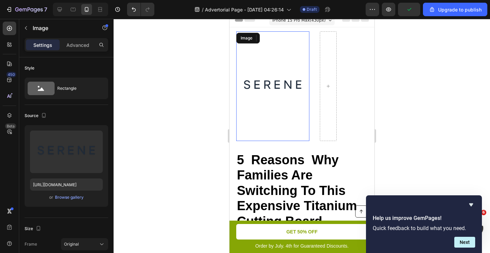
click at [292, 89] on img at bounding box center [272, 86] width 73 height 110
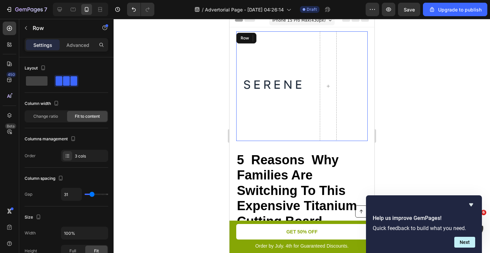
click at [337, 79] on div "Image 0 Advertorial Text Block Row" at bounding box center [302, 86] width 132 height 110
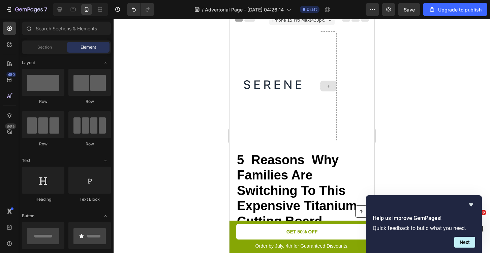
click at [329, 83] on icon at bounding box center [327, 86] width 5 height 6
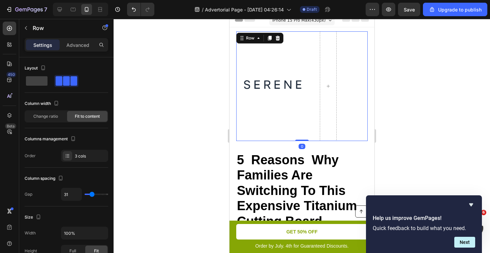
click at [310, 84] on div "Image Advertorial Text Block Row 0" at bounding box center [302, 86] width 132 height 110
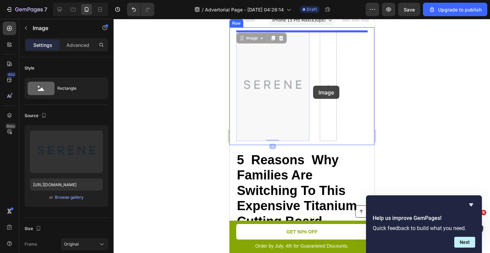
drag, startPoint x: 263, startPoint y: 86, endPoint x: 312, endPoint y: 86, distance: 49.2
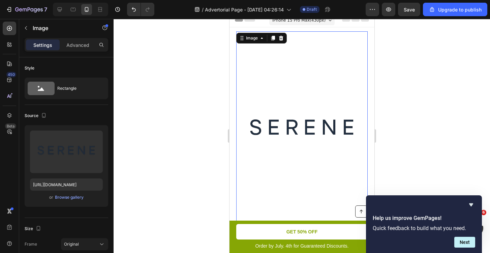
click at [280, 82] on img at bounding box center [302, 129] width 132 height 197
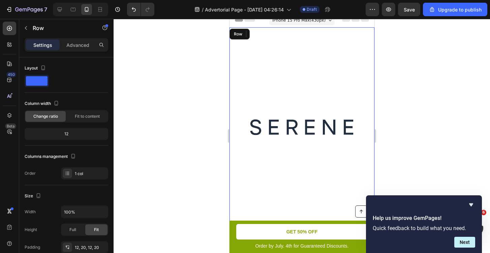
click at [371, 96] on div "Image 16 Drop element here Advertorial Text Block Row Row" at bounding box center [301, 142] width 145 height 231
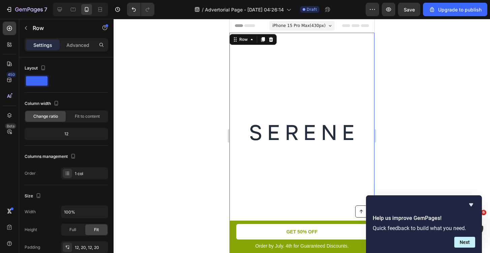
scroll to position [0, 0]
click at [136, 7] on icon "Undo/Redo" at bounding box center [134, 9] width 7 height 7
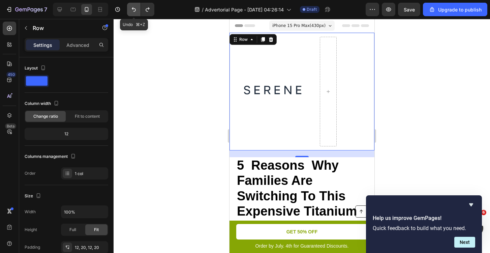
click at [136, 7] on icon "Undo/Redo" at bounding box center [134, 9] width 7 height 7
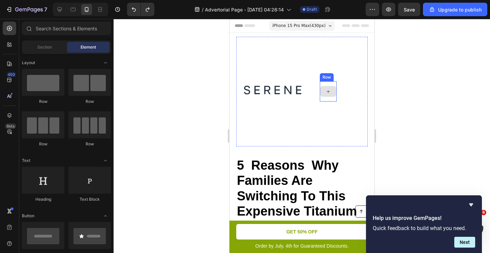
click at [326, 88] on div at bounding box center [328, 91] width 16 height 11
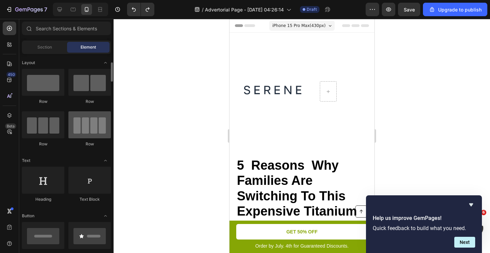
scroll to position [9, 0]
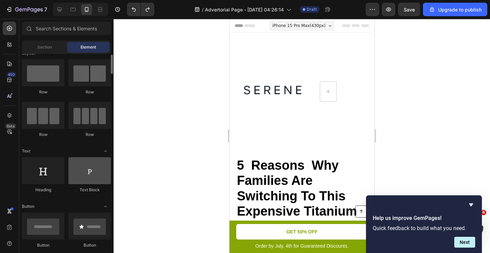
click at [85, 177] on div at bounding box center [89, 170] width 42 height 27
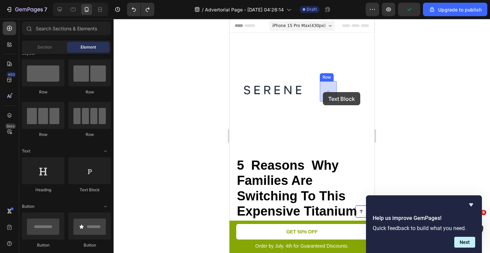
drag, startPoint x: 321, startPoint y: 193, endPoint x: 323, endPoint y: 92, distance: 100.5
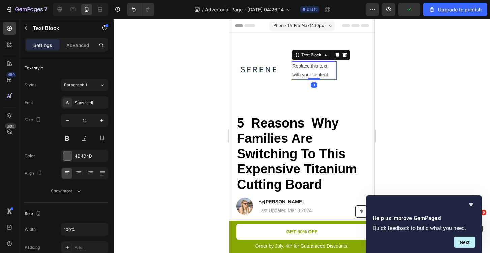
click at [421, 74] on div at bounding box center [302, 136] width 377 height 234
click at [301, 70] on div "Replace this text with your content" at bounding box center [313, 70] width 45 height 18
click at [293, 66] on p "Replace this text with your content" at bounding box center [314, 70] width 44 height 17
click at [300, 69] on p "Replace this text with your content" at bounding box center [314, 70] width 44 height 17
click at [295, 66] on p "Replace this text with your content" at bounding box center [314, 70] width 44 height 17
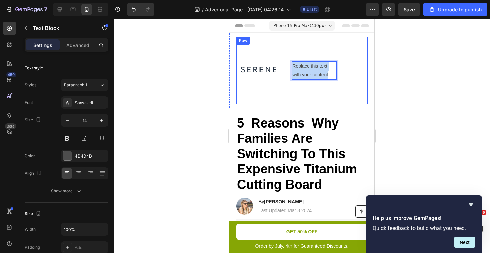
drag, startPoint x: 295, startPoint y: 66, endPoint x: 336, endPoint y: 84, distance: 44.7
click at [336, 84] on div "Limited time: 50% OFF + FREESHIPPING Text Block Replace this text with your con…" at bounding box center [313, 70] width 45 height 67
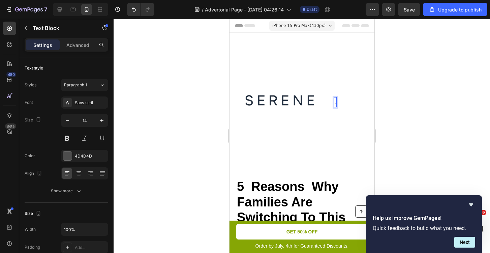
click at [392, 103] on div at bounding box center [302, 136] width 377 height 234
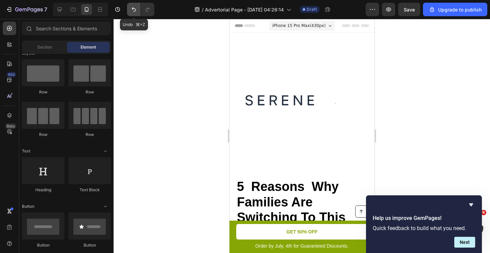
click at [132, 9] on icon "Undo/Redo" at bounding box center [134, 9] width 4 height 4
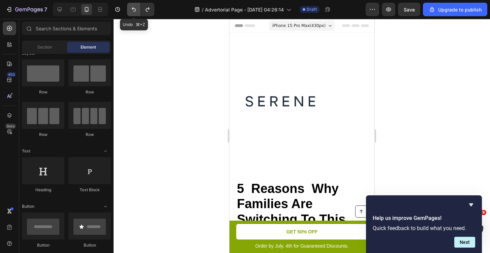
click at [132, 9] on icon "Undo/Redo" at bounding box center [134, 9] width 4 height 4
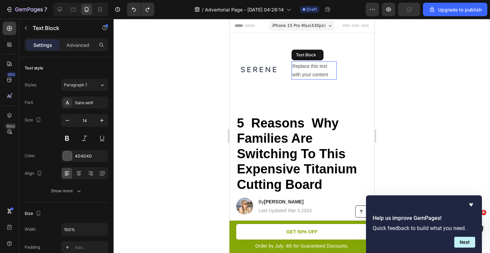
click at [310, 75] on div "Replace this text with your content" at bounding box center [313, 70] width 45 height 18
click at [304, 70] on div "Replace this text with your content" at bounding box center [313, 70] width 45 height 18
click at [304, 70] on p "Replace this text with your content" at bounding box center [314, 70] width 44 height 17
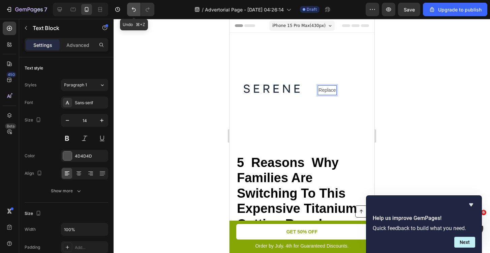
click at [133, 9] on icon "Undo/Redo" at bounding box center [134, 9] width 4 height 4
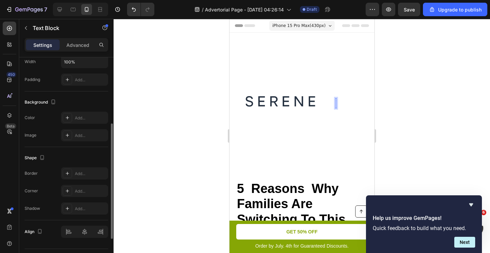
scroll to position [0, 0]
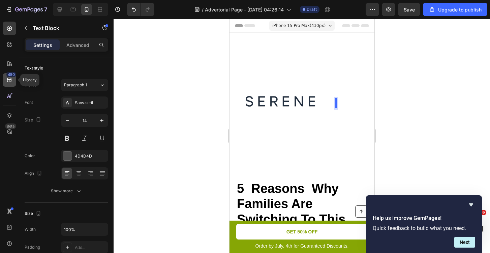
click at [9, 82] on icon at bounding box center [9, 80] width 4 height 4
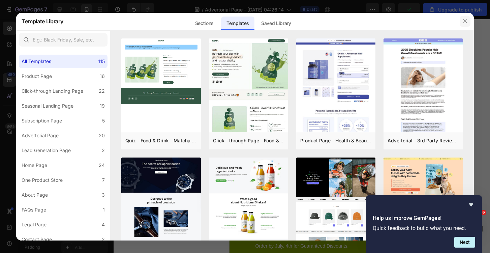
click at [466, 23] on icon "button" at bounding box center [465, 21] width 5 height 5
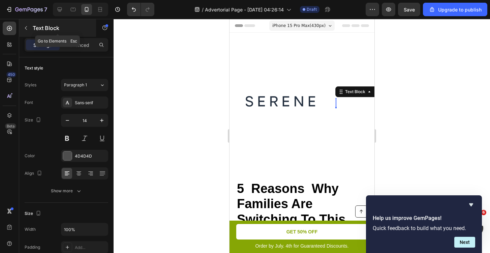
click at [26, 29] on icon "button" at bounding box center [26, 28] width 2 height 4
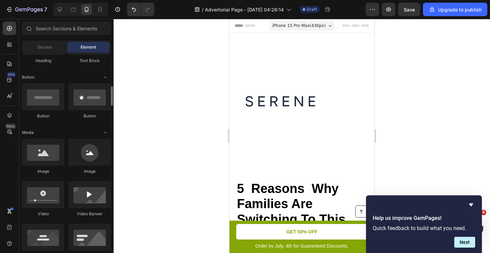
scroll to position [63, 0]
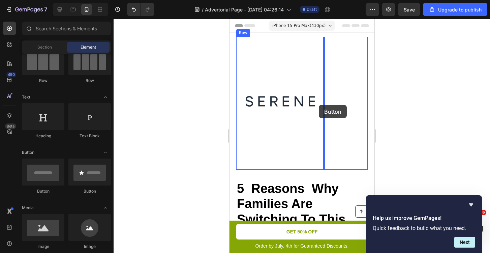
drag, startPoint x: 272, startPoint y: 199, endPoint x: 319, endPoint y: 105, distance: 105.0
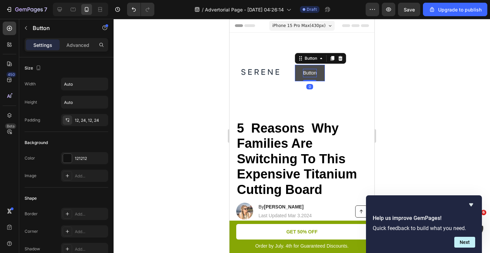
click at [304, 72] on p "Button" at bounding box center [309, 73] width 13 height 8
click at [309, 72] on p "Button" at bounding box center [309, 73] width 13 height 8
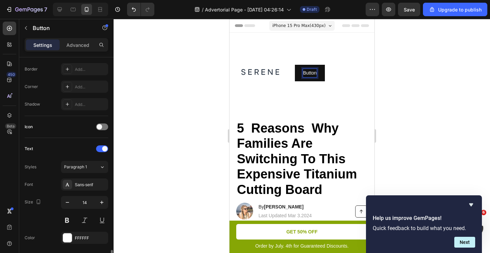
scroll to position [269, 0]
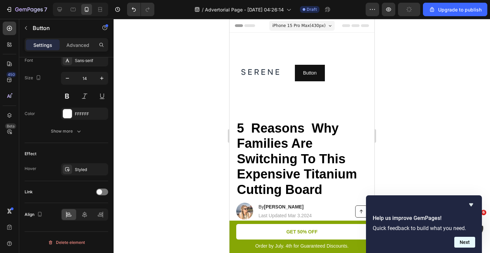
click at [467, 241] on button "Next" at bounding box center [465, 242] width 21 height 11
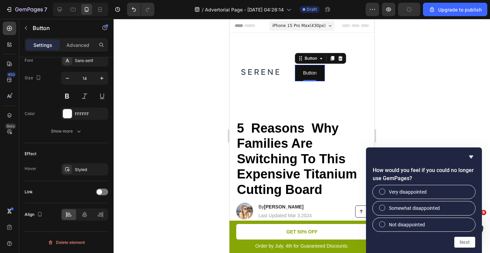
click at [435, 138] on div at bounding box center [302, 136] width 377 height 234
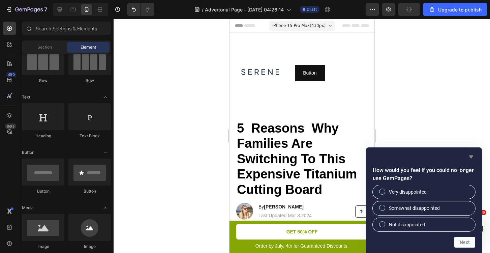
click at [472, 157] on icon "Hide survey" at bounding box center [472, 156] width 4 height 3
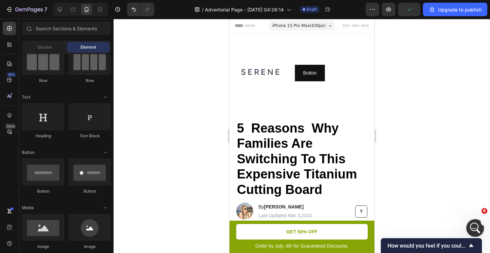
click at [474, 226] on icon "Open Intercom Messenger" at bounding box center [474, 227] width 11 height 11
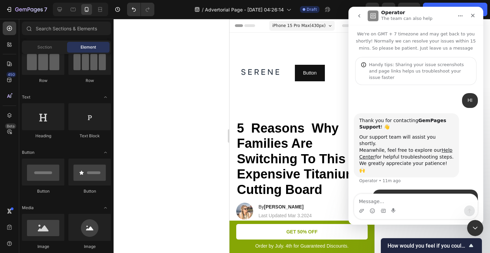
scroll to position [18, 0]
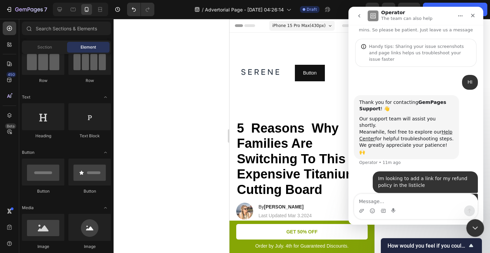
click at [472, 229] on icon "Close Intercom Messenger" at bounding box center [475, 227] width 8 height 8
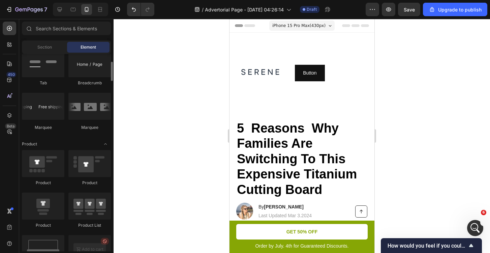
scroll to position [715, 0]
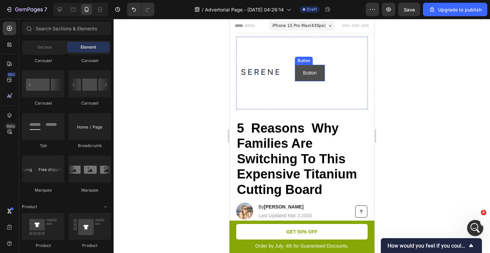
click at [321, 67] on button "Button" at bounding box center [310, 73] width 30 height 17
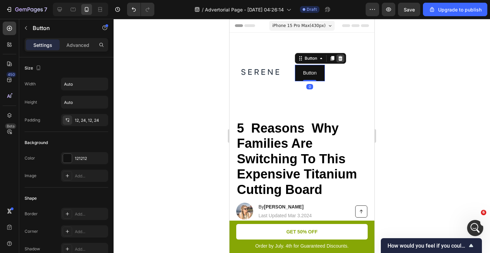
click at [342, 59] on icon at bounding box center [340, 58] width 4 height 5
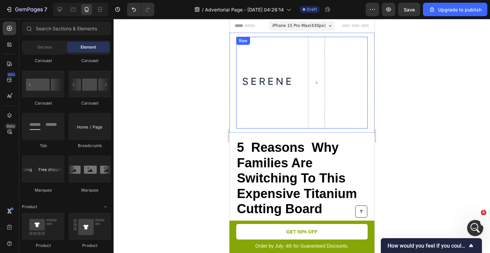
click at [328, 82] on div "Image Limited time: 50% OFF + FREESHIPPING Text Block Text Block Row Advertoria…" at bounding box center [302, 83] width 132 height 92
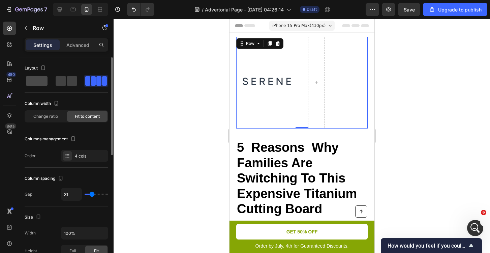
click at [39, 79] on span at bounding box center [37, 80] width 22 height 9
type input "0"
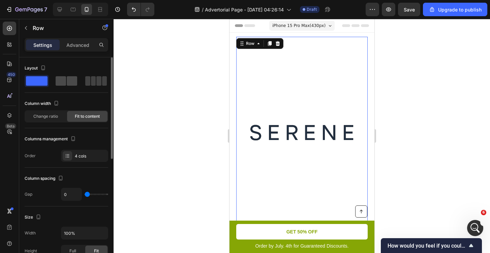
click at [61, 83] on span at bounding box center [61, 80] width 10 height 9
type input "31"
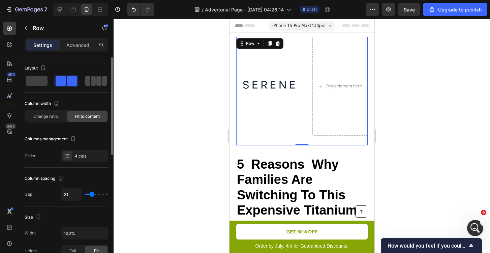
click at [100, 82] on span at bounding box center [98, 80] width 5 height 9
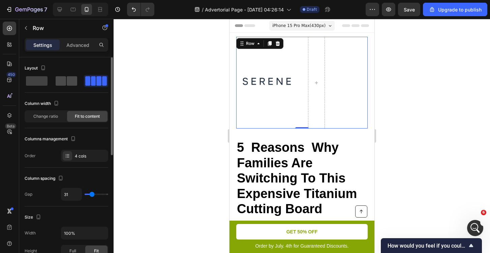
click at [73, 84] on span at bounding box center [72, 80] width 10 height 9
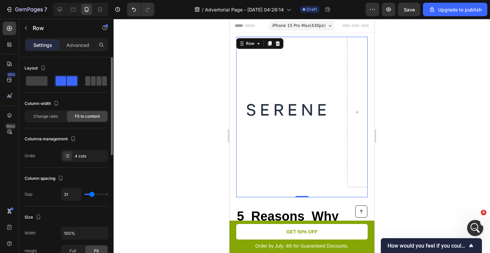
click at [97, 81] on span at bounding box center [98, 80] width 5 height 9
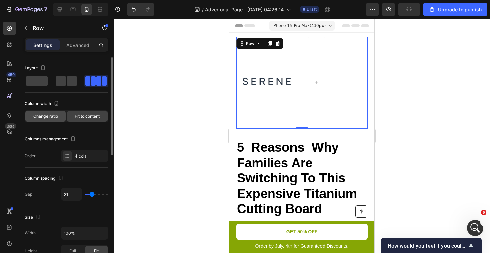
click at [50, 114] on span "Change ratio" at bounding box center [45, 116] width 25 height 6
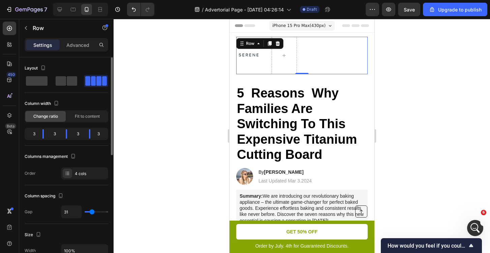
click at [79, 134] on div "3" at bounding box center [78, 133] width 11 height 9
click at [73, 84] on span at bounding box center [72, 80] width 10 height 9
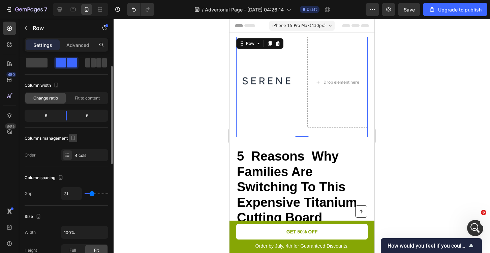
scroll to position [19, 0]
click at [72, 153] on div at bounding box center [67, 154] width 9 height 9
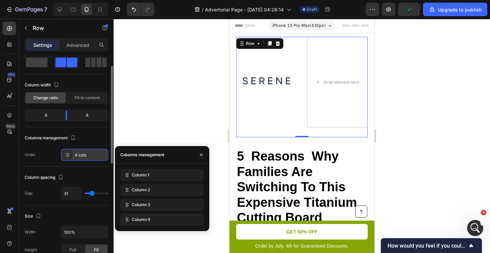
click at [72, 153] on div at bounding box center [67, 154] width 9 height 9
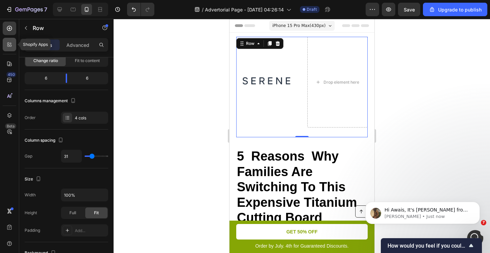
scroll to position [0, 0]
click at [456, 217] on p "[PERSON_NAME] • Just now" at bounding box center [428, 217] width 87 height 6
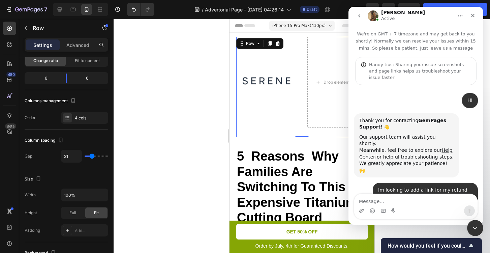
scroll to position [1, 0]
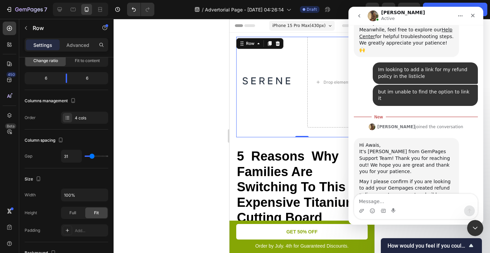
click at [414, 200] on textarea "Message…" at bounding box center [415, 199] width 123 height 11
type textarea "yes"
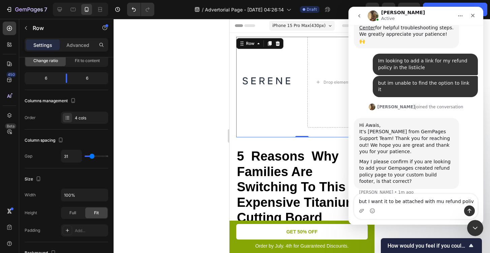
type textarea "but I want it to be attached with mu refund [MEDICAL_DATA]"
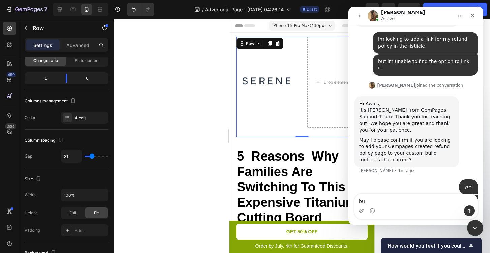
type textarea "b"
click at [374, 15] on img "Intercom messenger" at bounding box center [373, 15] width 11 height 11
click at [387, 11] on h1 "[PERSON_NAME]" at bounding box center [403, 12] width 44 height 5
click at [475, 228] on icon "Close Intercom Messenger" at bounding box center [474, 227] width 5 height 3
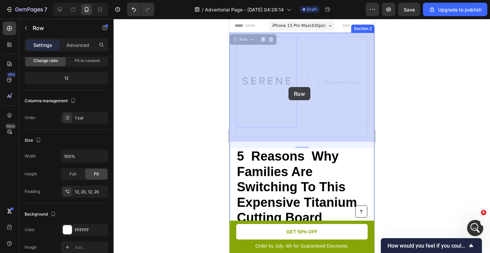
drag, startPoint x: 235, startPoint y: 86, endPoint x: 281, endPoint y: 86, distance: 45.9
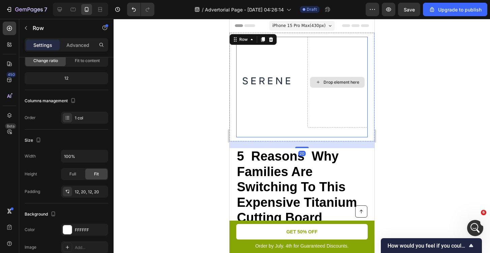
click at [335, 74] on div "Drop element here" at bounding box center [337, 82] width 61 height 91
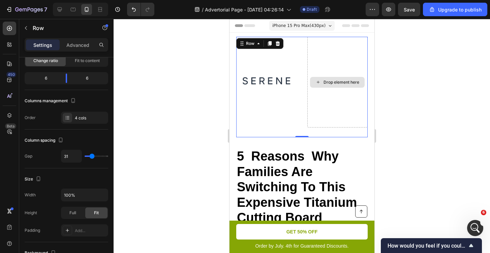
click at [340, 74] on div "Drop element here" at bounding box center [337, 82] width 61 height 91
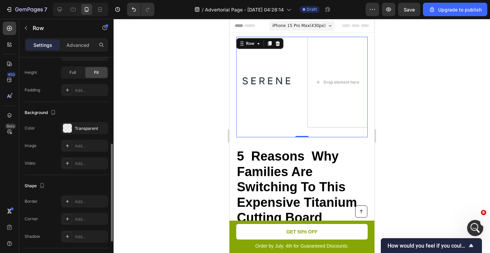
scroll to position [194, 0]
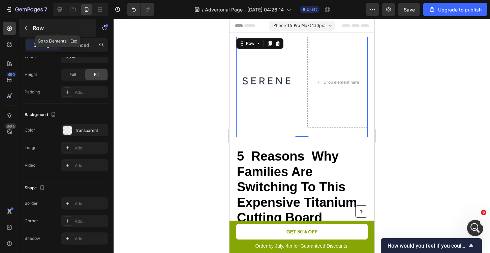
click at [27, 27] on icon "button" at bounding box center [25, 27] width 5 height 5
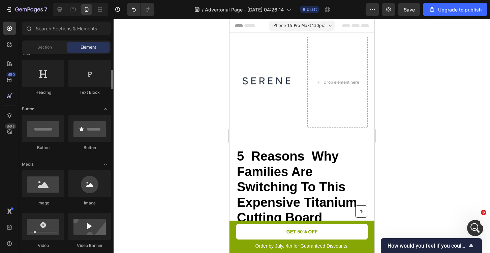
scroll to position [114, 0]
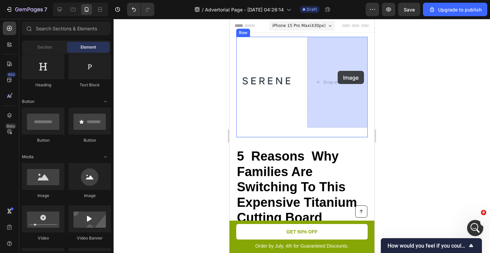
drag, startPoint x: 275, startPoint y: 198, endPoint x: 334, endPoint y: 73, distance: 138.4
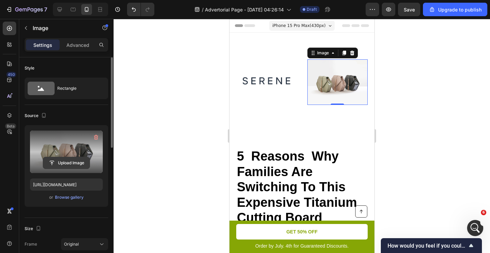
click at [69, 163] on input "file" at bounding box center [66, 162] width 47 height 11
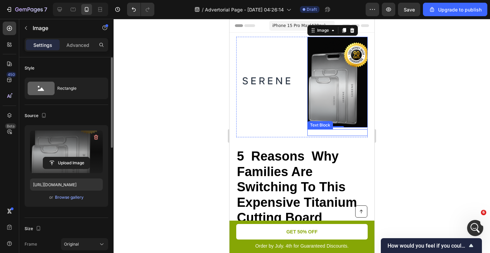
type input "[URL][DOMAIN_NAME]"
click at [398, 105] on div at bounding box center [302, 136] width 377 height 234
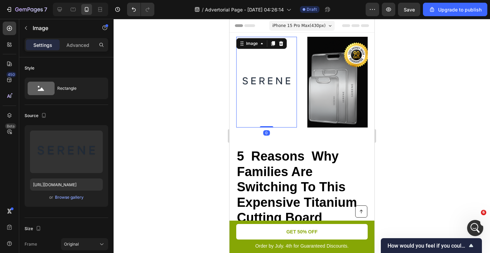
click at [270, 85] on img at bounding box center [266, 82] width 61 height 91
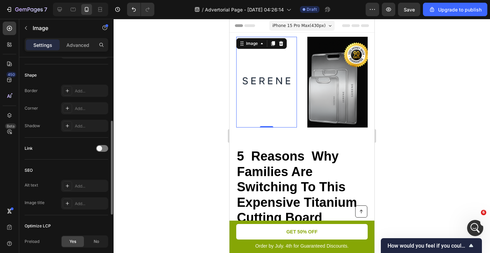
scroll to position [227, 0]
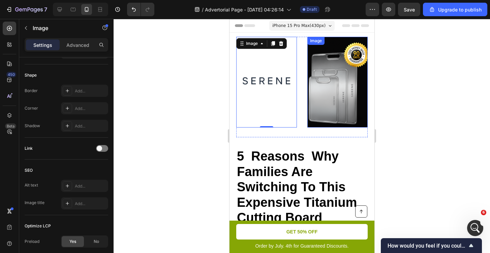
click at [337, 97] on img at bounding box center [337, 82] width 61 height 91
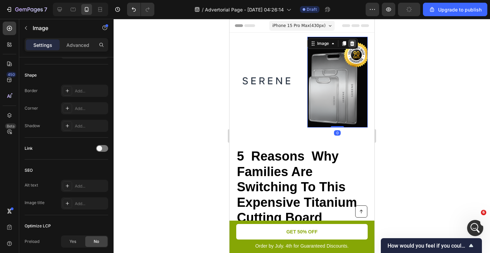
click at [351, 44] on icon at bounding box center [351, 43] width 5 height 5
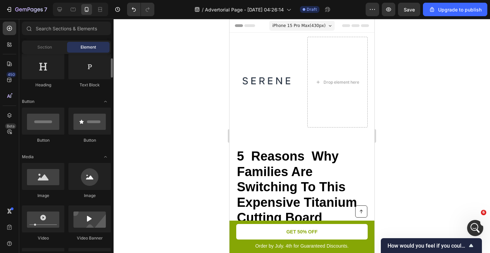
scroll to position [108, 0]
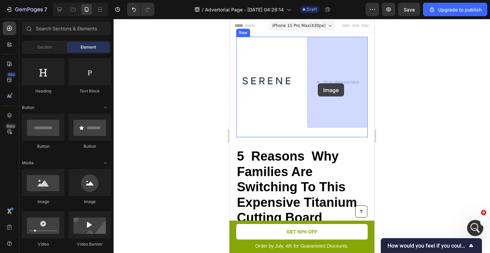
drag, startPoint x: 272, startPoint y: 209, endPoint x: 318, endPoint y: 83, distance: 133.7
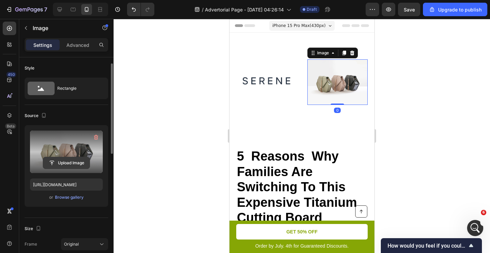
scroll to position [5, 0]
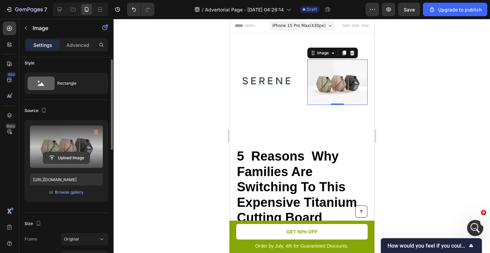
click at [67, 156] on input "file" at bounding box center [66, 157] width 47 height 11
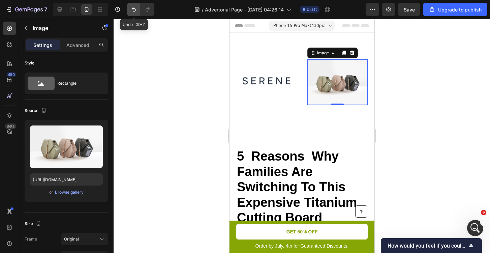
click at [132, 9] on icon "Undo/Redo" at bounding box center [134, 9] width 7 height 7
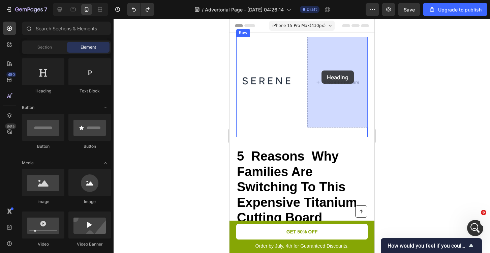
drag, startPoint x: 268, startPoint y: 95, endPoint x: 322, endPoint y: 71, distance: 59.0
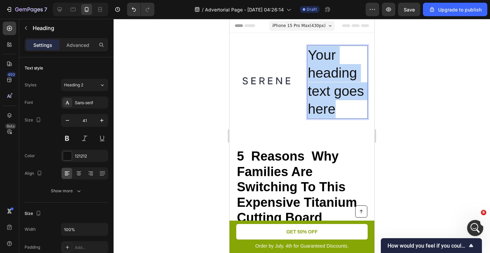
drag, startPoint x: 313, startPoint y: 52, endPoint x: 348, endPoint y: 114, distance: 72.2
click at [348, 114] on p "Your heading text goes here" at bounding box center [337, 82] width 59 height 72
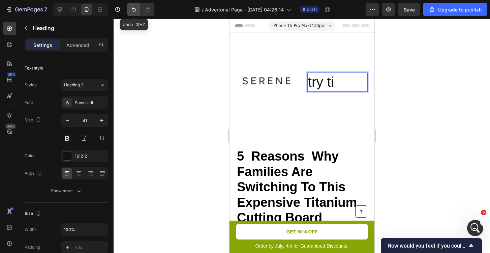
click at [133, 11] on icon "Undo/Redo" at bounding box center [134, 9] width 7 height 7
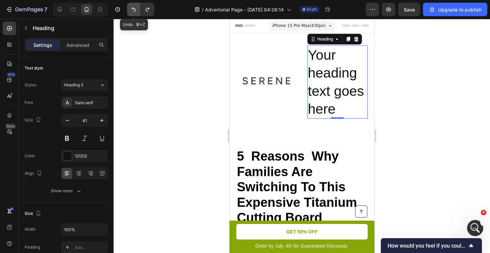
click at [133, 11] on icon "Undo/Redo" at bounding box center [134, 9] width 7 height 7
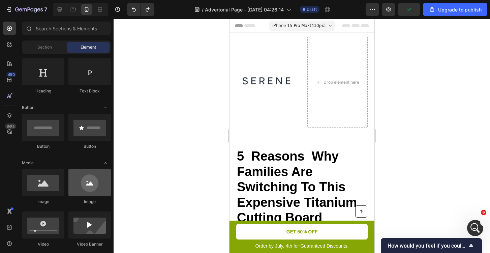
scroll to position [108, 0]
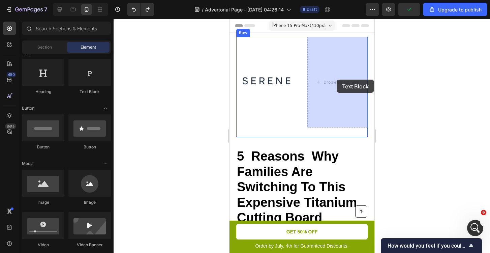
drag, startPoint x: 315, startPoint y: 96, endPoint x: 339, endPoint y: 79, distance: 29.4
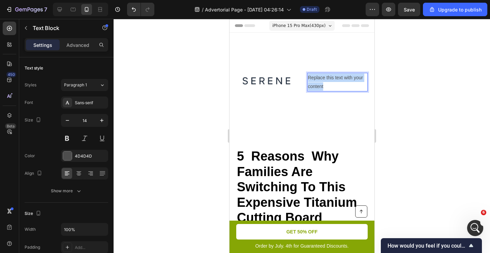
drag, startPoint x: 322, startPoint y: 84, endPoint x: 288, endPoint y: 62, distance: 41.1
click at [288, 62] on div "Image Replace this text with your content Text Block 0 Limited time: 50% OFF + …" at bounding box center [302, 87] width 132 height 101
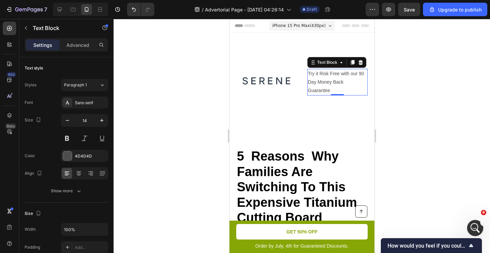
click at [402, 87] on div at bounding box center [302, 136] width 377 height 234
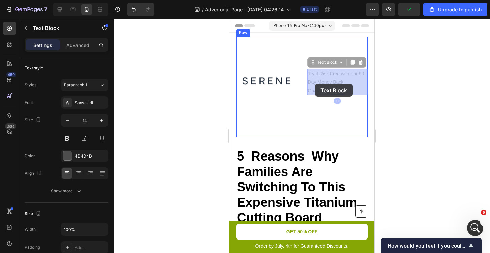
drag, startPoint x: 320, startPoint y: 82, endPoint x: 315, endPoint y: 84, distance: 5.2
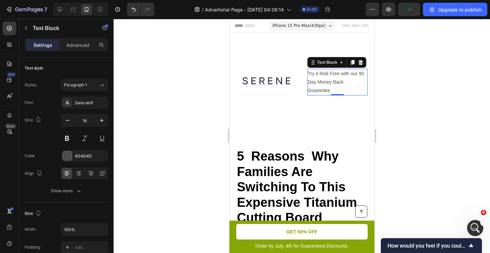
click at [415, 93] on div at bounding box center [302, 136] width 377 height 234
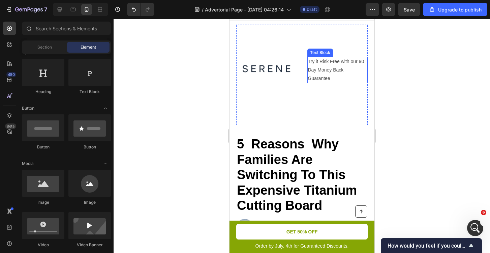
scroll to position [12, 0]
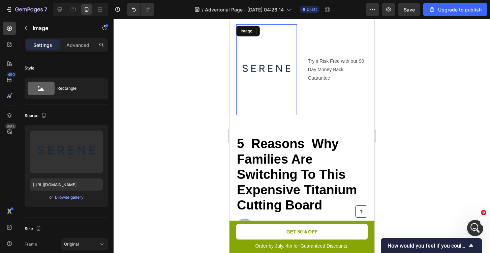
click at [267, 107] on img at bounding box center [266, 69] width 61 height 91
click at [280, 28] on div at bounding box center [281, 31] width 8 height 8
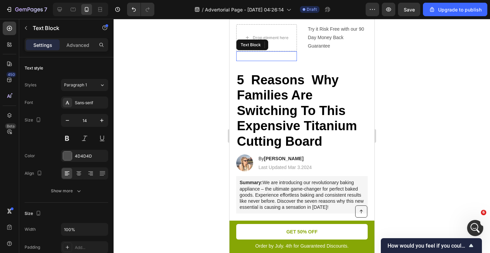
click at [250, 52] on p "Rich Text Editor. Editing area: main" at bounding box center [266, 56] width 59 height 8
click at [322, 47] on p "Try it Risk Free with our 90 Day Money Back Guarantee" at bounding box center [337, 38] width 59 height 26
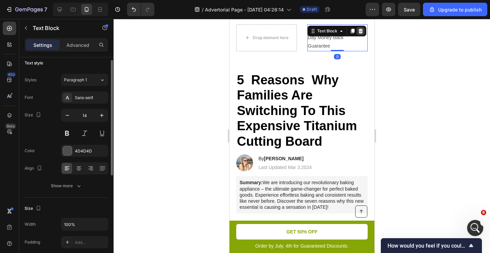
click at [360, 32] on icon at bounding box center [360, 31] width 4 height 5
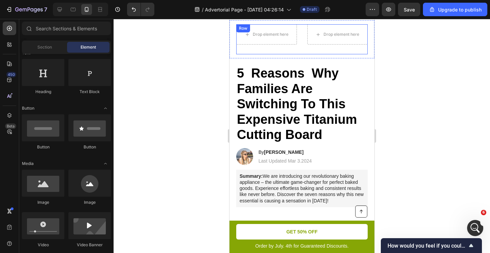
click at [302, 49] on div "Drop element here Drop element here Limited time: 50% OFF + FREESHIPPING Text B…" at bounding box center [302, 39] width 132 height 30
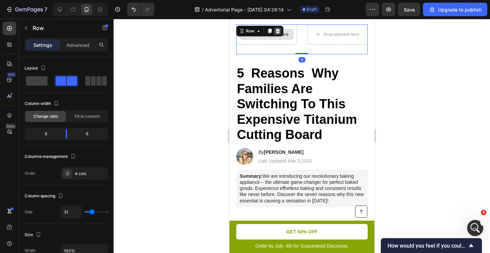
click at [280, 29] on icon at bounding box center [277, 30] width 5 height 5
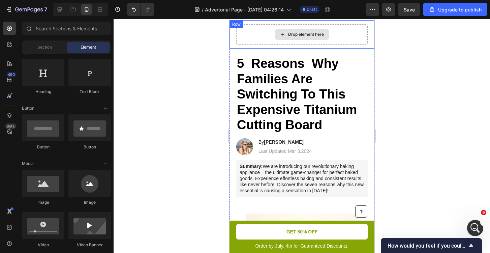
click at [290, 44] on div "Drop element here" at bounding box center [302, 34] width 132 height 20
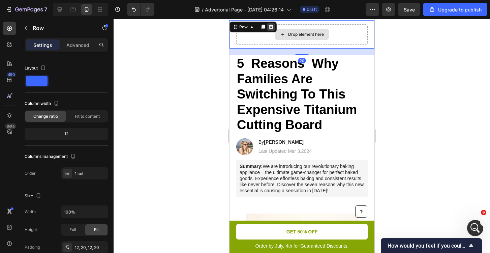
click at [269, 25] on icon at bounding box center [270, 26] width 5 height 5
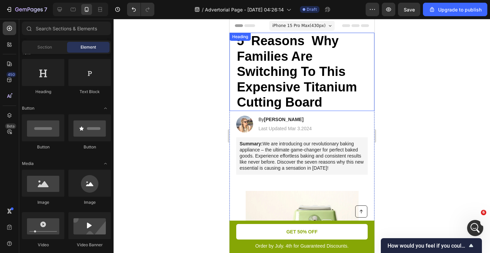
scroll to position [0, 0]
click at [397, 55] on div at bounding box center [302, 136] width 377 height 234
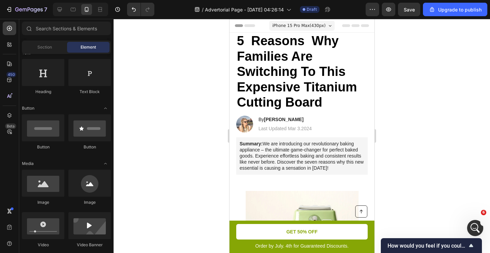
click at [316, 25] on span "iPhone 15 Pro Max ( 430 px)" at bounding box center [298, 25] width 53 height 7
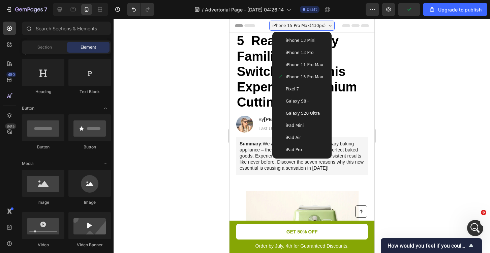
click at [305, 61] on span "iPhone 11 Pro Max" at bounding box center [304, 64] width 37 height 7
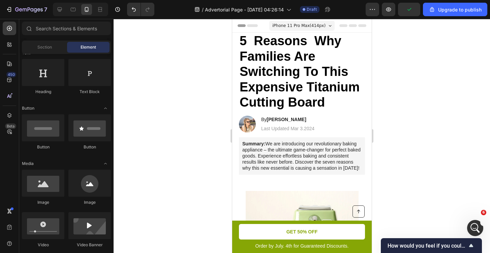
click at [309, 23] on span "iPhone 11 Pro Max ( 414 px)" at bounding box center [298, 25] width 53 height 7
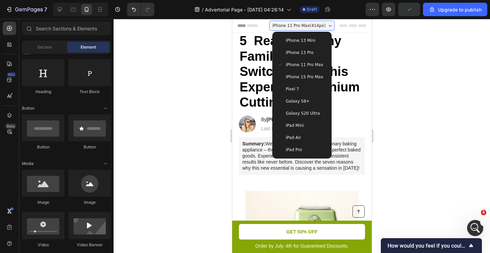
click at [306, 42] on span "iPhone 13 Mini" at bounding box center [301, 40] width 30 height 7
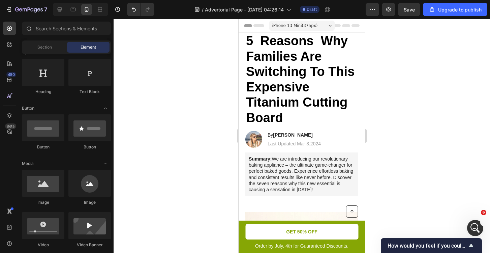
click at [308, 28] on span "iPhone 13 Mini ( 375 px)" at bounding box center [296, 25] width 46 height 7
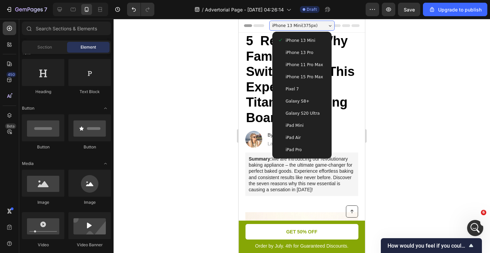
click at [296, 116] on span "Galaxy S20 Ultra" at bounding box center [303, 113] width 34 height 7
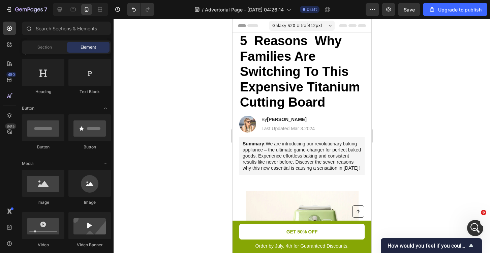
click at [302, 25] on span "Galaxy S20 Ultra ( 412 px)" at bounding box center [297, 25] width 50 height 7
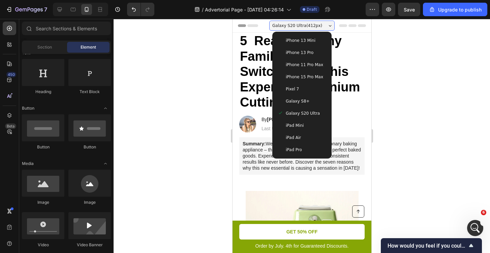
click at [300, 70] on div "iPhone 11 Pro Max" at bounding box center [302, 65] width 54 height 12
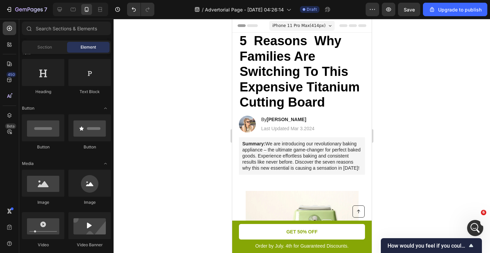
click at [304, 26] on span "iPhone 11 Pro Max ( 414 px)" at bounding box center [298, 25] width 53 height 7
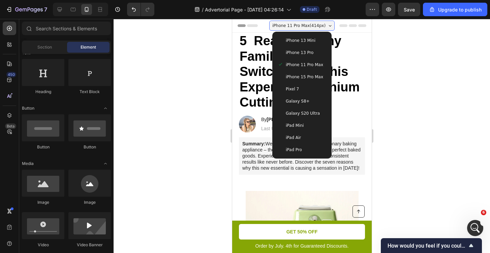
click at [303, 47] on div "iPhone 13 Pro" at bounding box center [302, 53] width 54 height 12
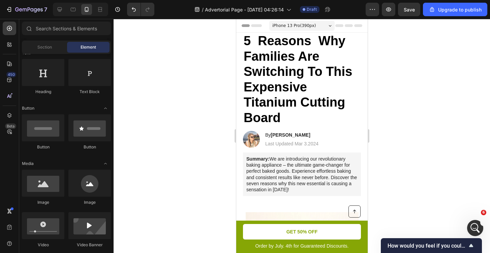
click at [306, 26] on span "iPhone 13 Pro ( 390 px)" at bounding box center [294, 25] width 44 height 7
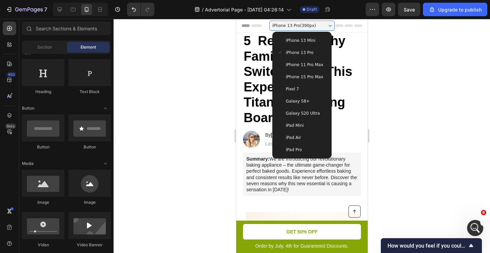
click at [301, 91] on div "Pixel 7" at bounding box center [302, 89] width 49 height 7
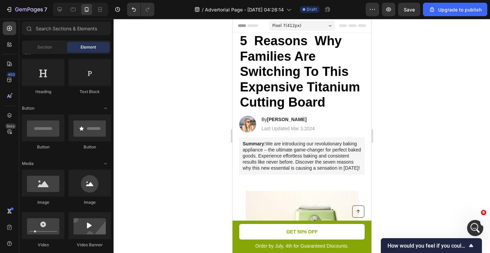
click at [308, 24] on div "Pixel 7 ( 412 px)" at bounding box center [301, 26] width 65 height 10
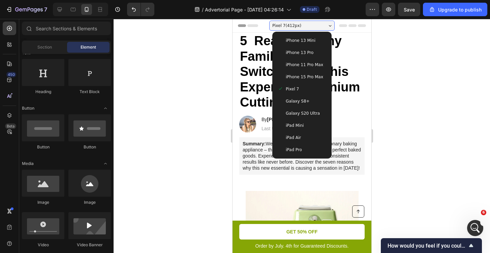
click at [301, 45] on div "iPhone 13 Mini" at bounding box center [302, 40] width 54 height 12
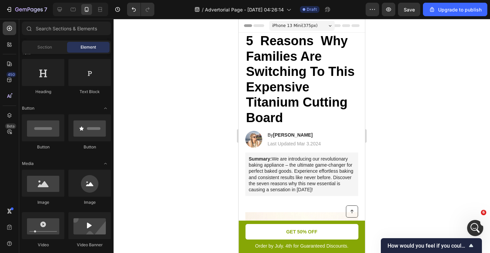
click at [411, 81] on div at bounding box center [302, 136] width 377 height 234
click at [315, 27] on span "iPhone 13 Mini ( 375 px)" at bounding box center [296, 25] width 46 height 7
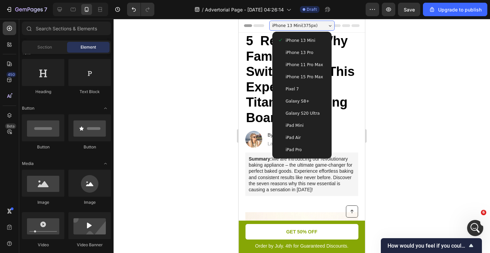
click at [310, 66] on span "iPhone 11 Pro Max" at bounding box center [304, 64] width 37 height 7
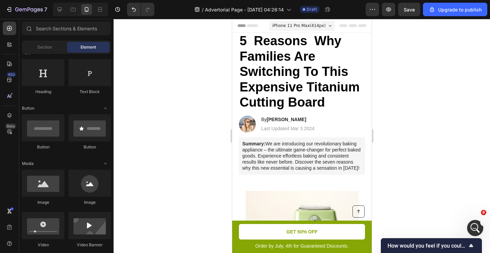
click at [377, 65] on div at bounding box center [302, 136] width 377 height 234
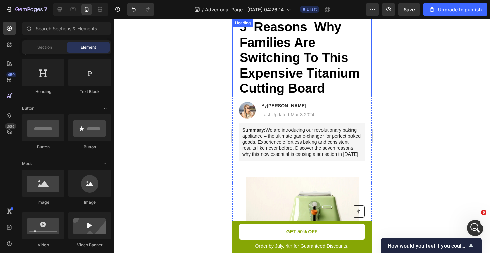
scroll to position [19, 0]
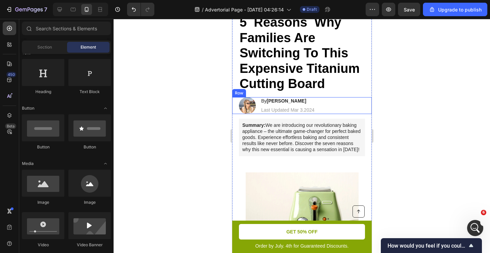
click at [319, 108] on div "Image By [PERSON_NAME] Heading Last Updated Mar 3.2024 Text [GEOGRAPHIC_DATA]" at bounding box center [302, 105] width 140 height 17
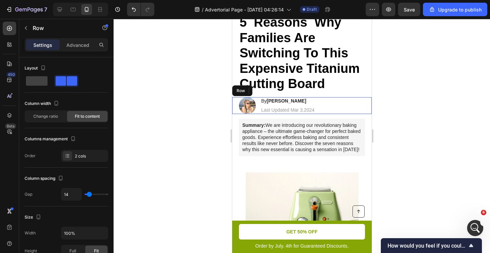
click at [317, 107] on div "Image By [PERSON_NAME] Heading 4 Last Updated Mar 3.2024 Text [GEOGRAPHIC_DATA]" at bounding box center [302, 105] width 140 height 17
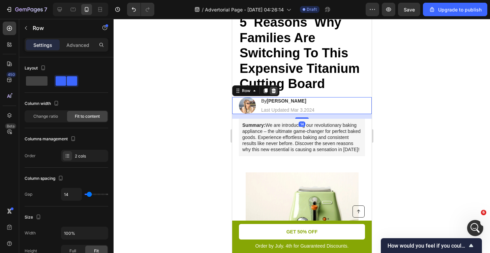
click at [274, 91] on icon at bounding box center [274, 90] width 4 height 5
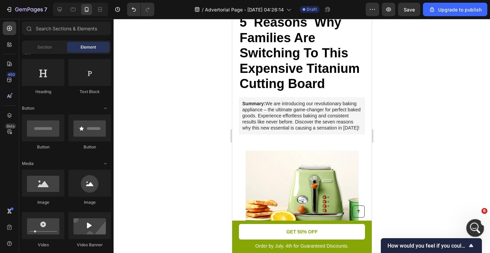
click at [476, 228] on icon "Open Intercom Messenger" at bounding box center [474, 227] width 11 height 11
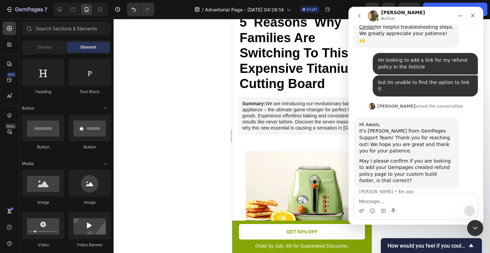
scroll to position [150, 0]
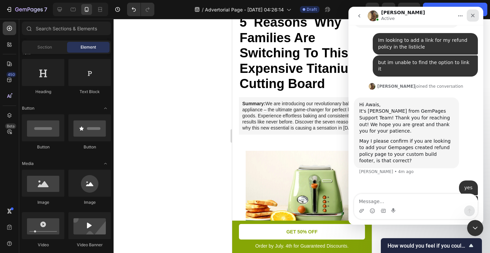
click at [478, 15] on div "Close" at bounding box center [473, 15] width 12 height 12
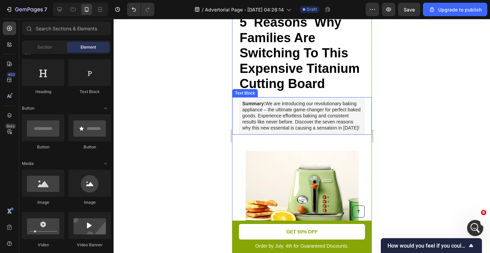
click at [342, 108] on p "Summary: We are introducing our revolutionary baking appliance – the ultimate g…" at bounding box center [301, 116] width 119 height 31
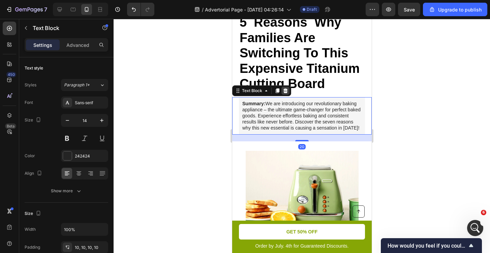
click at [287, 91] on icon at bounding box center [285, 90] width 4 height 5
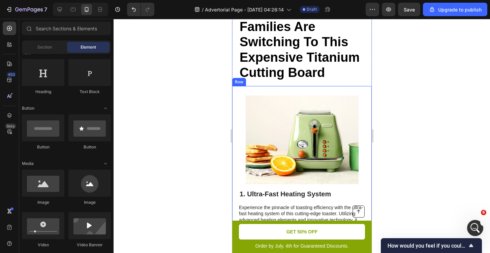
scroll to position [51, 0]
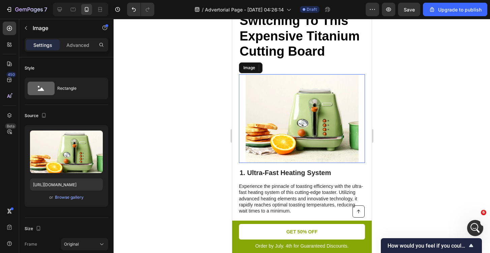
drag, startPoint x: 309, startPoint y: 117, endPoint x: 418, endPoint y: 151, distance: 114.1
click at [309, 117] on img at bounding box center [302, 118] width 113 height 89
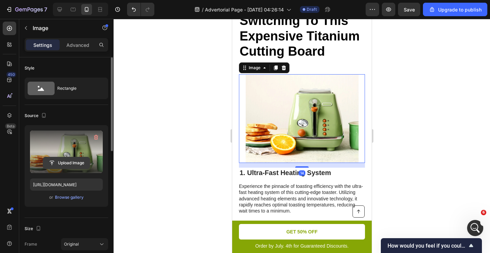
click at [66, 161] on input "file" at bounding box center [66, 162] width 47 height 11
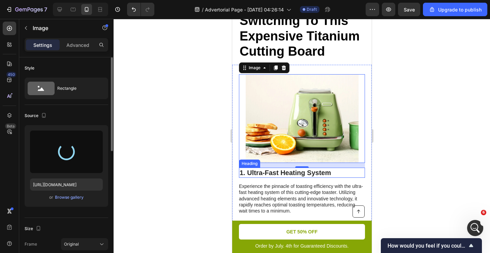
type input "[URL][DOMAIN_NAME]"
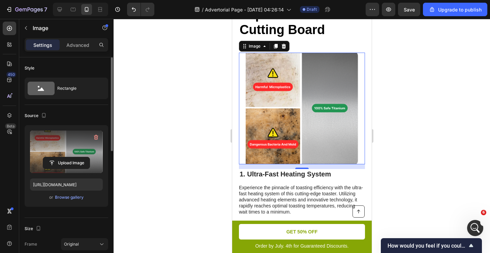
scroll to position [79, 0]
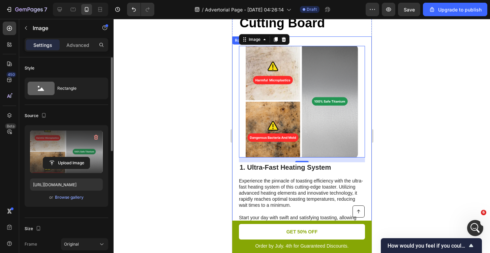
click at [396, 111] on div at bounding box center [302, 136] width 377 height 234
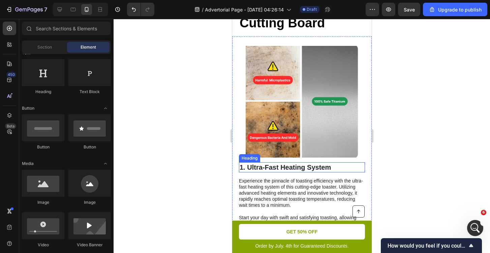
click at [277, 168] on h2 "1. Ultra-Fast Heating System" at bounding box center [302, 167] width 126 height 10
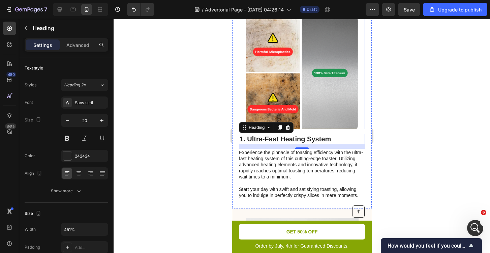
scroll to position [134, 0]
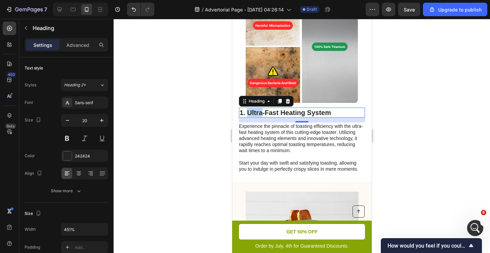
click at [249, 112] on p "1. Ultra-Fast Heating System" at bounding box center [301, 112] width 125 height 9
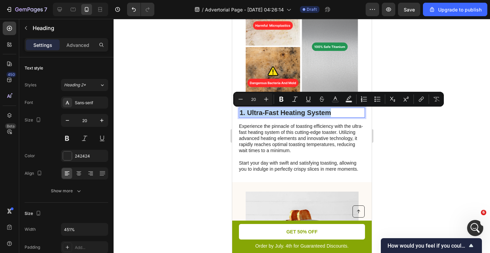
click at [249, 112] on p "1. Ultra-Fast Heating System" at bounding box center [301, 112] width 125 height 9
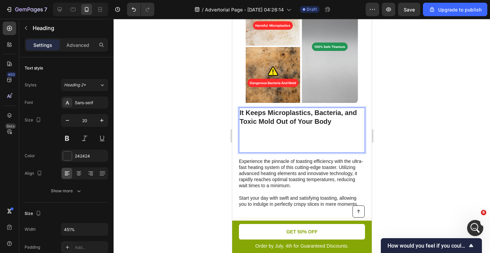
click at [239, 113] on h2 "It Keeps Microplastics, Bacteria, and Toxic Mold Out of Your Body" at bounding box center [302, 130] width 126 height 45
click at [239, 111] on h2 "1It Keeps Microplastics, Bacteria, and Toxic Mold Out of Your Body" at bounding box center [302, 130] width 126 height 45
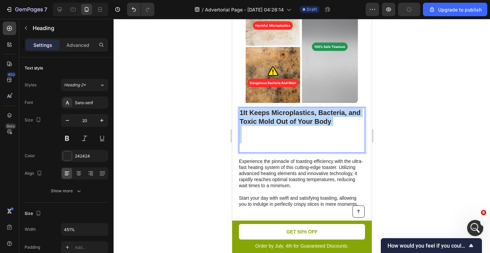
drag, startPoint x: 239, startPoint y: 111, endPoint x: 352, endPoint y: 141, distance: 117.4
click at [353, 141] on h2 "1It Keeps Microplastics, Bacteria, and Toxic Mold Out of Your Body" at bounding box center [302, 130] width 126 height 45
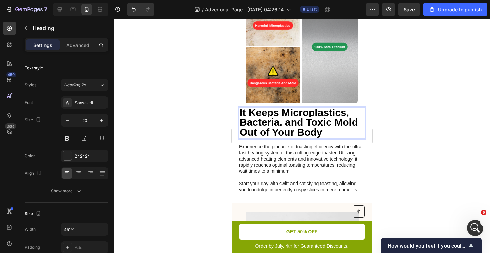
click at [241, 114] on strong "It Keeps Microplastics, Bacteria, and Toxic Mold Out of Your Body" at bounding box center [298, 122] width 118 height 31
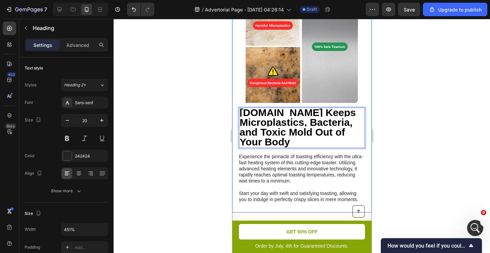
click at [394, 135] on div at bounding box center [302, 136] width 377 height 234
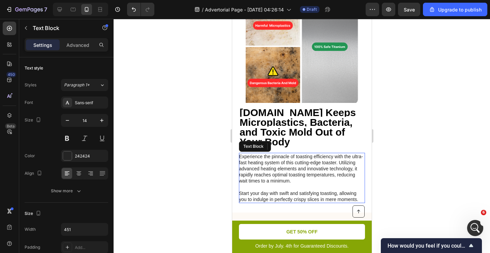
click at [241, 153] on p "Experience the pinnacle of toasting efficiency with the ultra-fast heating syst…" at bounding box center [301, 177] width 125 height 49
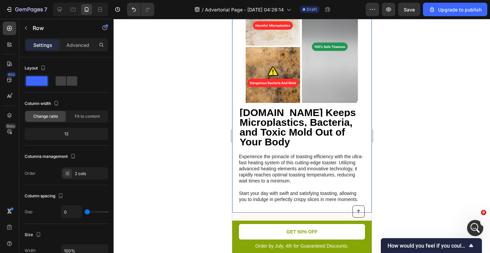
click at [238, 149] on div "Image ⁠⁠⁠⁠⁠⁠⁠ [DOMAIN_NAME] Keeps Microplastics, Bacteria, and Toxic Mold Out o…" at bounding box center [302, 97] width 140 height 231
click at [240, 153] on p "Experience the pinnacle of toasting efficiency with the ultra-fast heating syst…" at bounding box center [301, 177] width 125 height 49
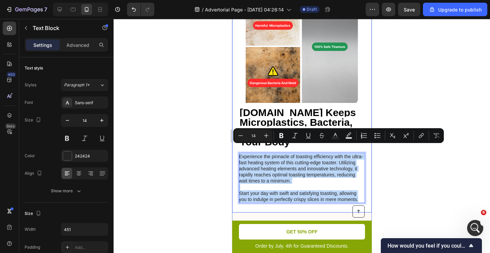
drag, startPoint x: 240, startPoint y: 149, endPoint x: 330, endPoint y: 198, distance: 102.5
click at [330, 198] on div "Image ⁠⁠⁠⁠⁠⁠⁠ [DOMAIN_NAME] Keeps Microplastics, Bacteria, and Toxic Mold Out o…" at bounding box center [302, 97] width 140 height 231
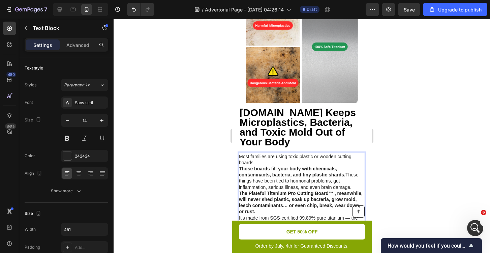
scroll to position [160, 0]
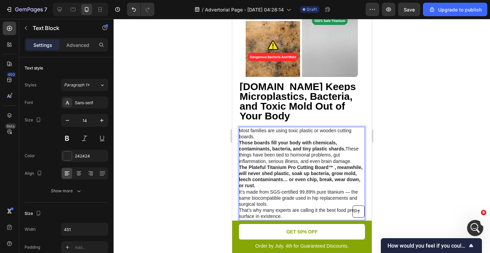
click at [257, 129] on p "Most families are using toxic plastic or wooden cutting boards." at bounding box center [301, 133] width 125 height 12
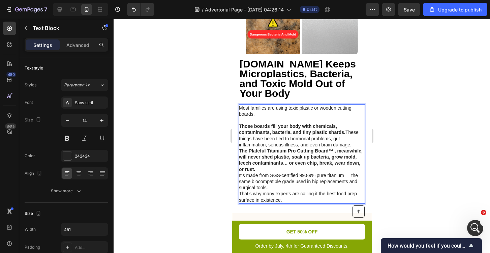
scroll to position [183, 0]
click at [351, 136] on p "Those boards fill your body with chemicals, contaminants, bacteria, and tiny pl…" at bounding box center [301, 135] width 125 height 25
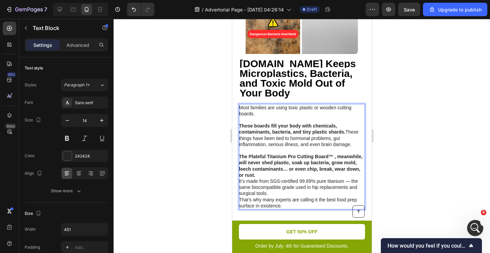
scroll to position [187, 0]
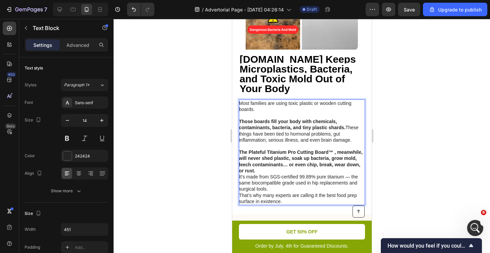
click at [264, 149] on strong "The Plateful Titanium Pro Cutting Board™ , meanwhile, will never shed plastic, …" at bounding box center [301, 161] width 124 height 24
click at [295, 149] on strong "The Serene l Titanium Pro Cutting Board™ , meanwhile, will never shed plastic, …" at bounding box center [301, 161] width 125 height 24
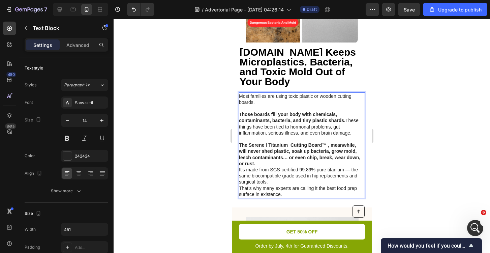
scroll to position [196, 0]
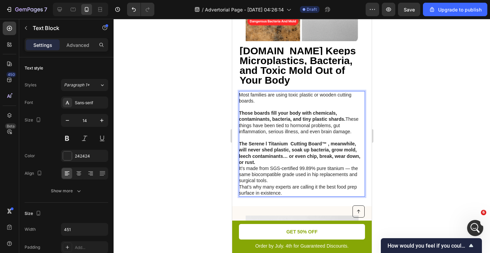
click at [261, 153] on p "The Serene l Titanium Cutting Board™ , meanwhile, will never shed plastic, soak…" at bounding box center [301, 153] width 125 height 25
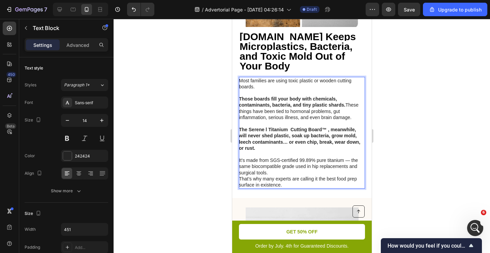
scroll to position [209, 0]
click at [296, 158] on p "It’s made from SGS-certified 99.89% pure titanium — the same biocompatible grad…" at bounding box center [301, 167] width 125 height 19
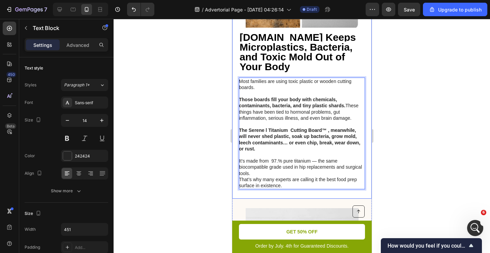
click at [387, 149] on div at bounding box center [302, 136] width 377 height 234
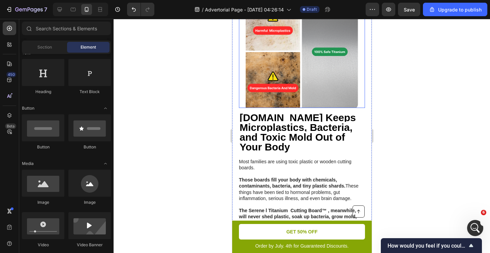
scroll to position [149, 0]
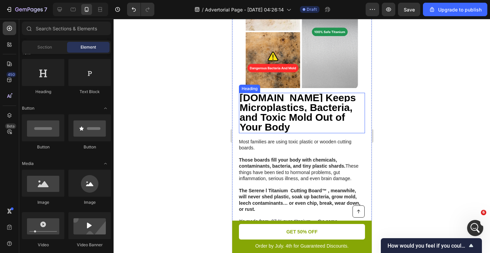
click at [245, 98] on strong "[DOMAIN_NAME] Keeps Microplastics, Bacteria, and Toxic Mold Out of Your Body" at bounding box center [297, 112] width 116 height 40
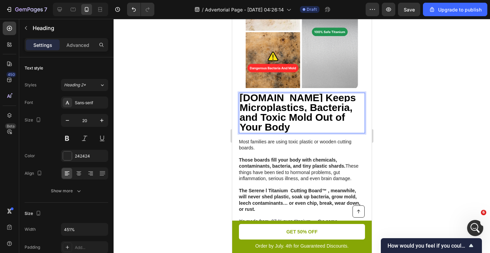
click at [245, 98] on strong "[DOMAIN_NAME] Keeps Microplastics, Bacteria, and Toxic Mold Out of Your Body" at bounding box center [297, 112] width 116 height 40
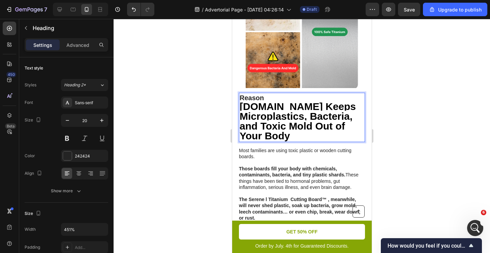
click at [245, 105] on strong "[DOMAIN_NAME] Keeps Microplastics, Bacteria, and Toxic Mold Out of Your Body" at bounding box center [297, 121] width 116 height 40
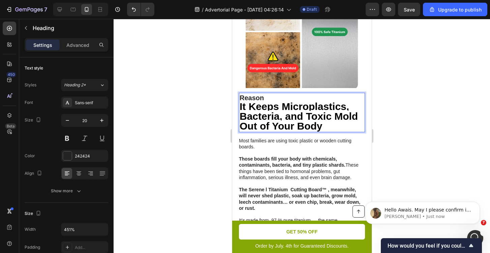
scroll to position [0, 0]
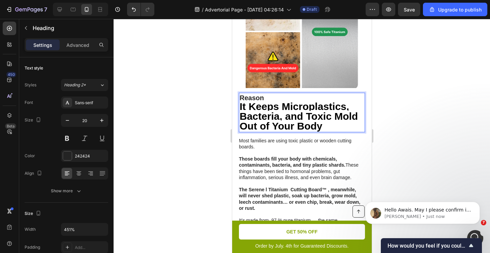
click at [266, 98] on p "Reason ⁠⁠⁠⁠⁠⁠⁠ It Keeps Microplastics, Bacteria, and Toxic Mold Out of Your Body" at bounding box center [301, 112] width 125 height 38
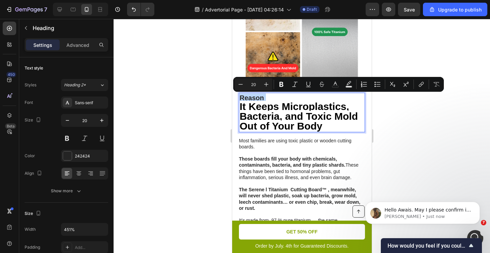
drag, startPoint x: 266, startPoint y: 98, endPoint x: 243, endPoint y: 98, distance: 23.3
click at [243, 98] on p "Reason It Keeps Microplastics, Bacteria, and Toxic Mold Out of Your Body" at bounding box center [301, 112] width 125 height 38
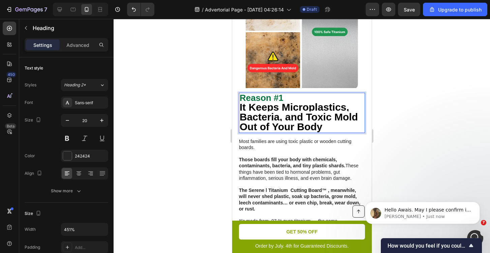
click at [380, 120] on div at bounding box center [302, 136] width 377 height 234
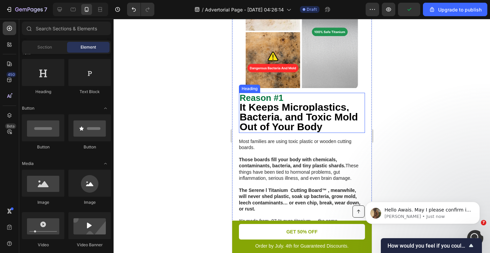
click at [316, 110] on strong "It Keeps Microplastics, Bacteria, and Toxic Mold Out of Your Body" at bounding box center [298, 117] width 118 height 31
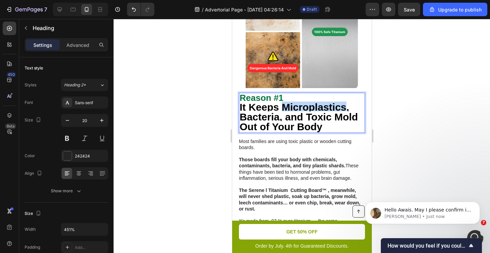
click at [316, 110] on strong "It Keeps Microplastics, Bacteria, and Toxic Mold Out of Your Body" at bounding box center [298, 117] width 118 height 31
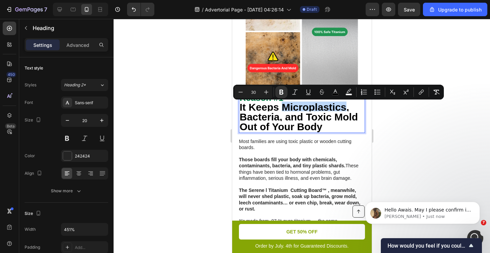
click at [316, 110] on strong "It Keeps Microplastics, Bacteria, and Toxic Mold Out of Your Body" at bounding box center [298, 117] width 118 height 31
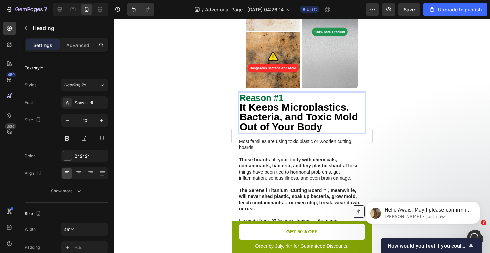
click at [392, 124] on div at bounding box center [302, 136] width 377 height 234
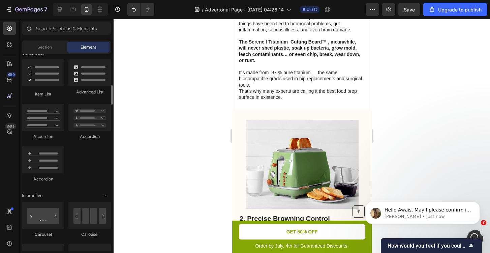
scroll to position [547, 0]
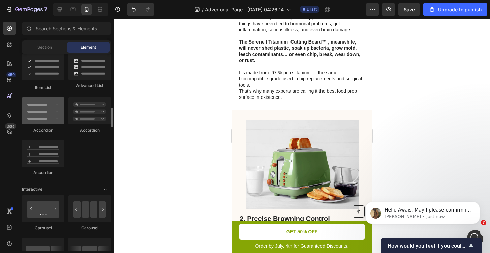
click at [48, 112] on div at bounding box center [43, 110] width 42 height 27
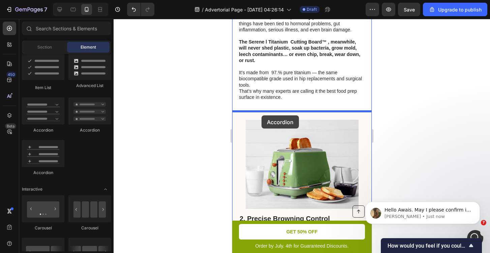
drag, startPoint x: 277, startPoint y: 137, endPoint x: 262, endPoint y: 115, distance: 26.3
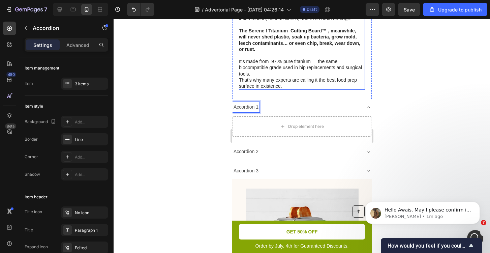
scroll to position [309, 0]
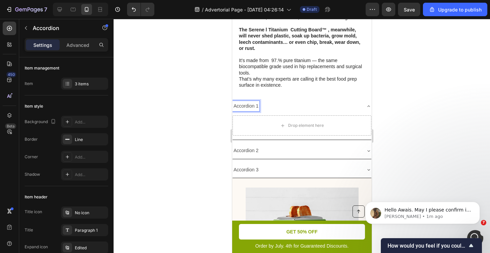
click at [257, 108] on p "Accordion 1" at bounding box center [245, 106] width 25 height 8
drag, startPoint x: 257, startPoint y: 108, endPoint x: 234, endPoint y: 108, distance: 22.9
click at [234, 108] on p "Accordion 1" at bounding box center [245, 106] width 25 height 8
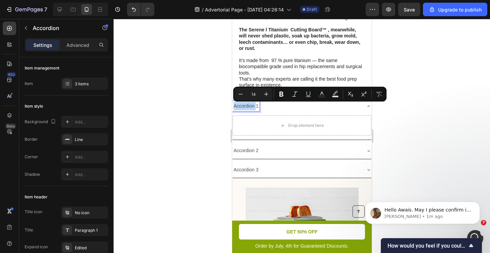
click at [234, 108] on p "Accordion 1" at bounding box center [245, 106] width 25 height 8
drag, startPoint x: 234, startPoint y: 108, endPoint x: 257, endPoint y: 108, distance: 23.3
click at [257, 108] on p "Accordion 1" at bounding box center [245, 106] width 25 height 8
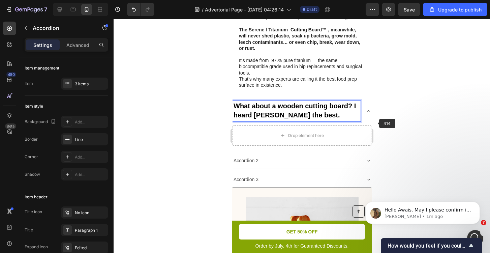
click at [385, 121] on div at bounding box center [302, 136] width 377 height 234
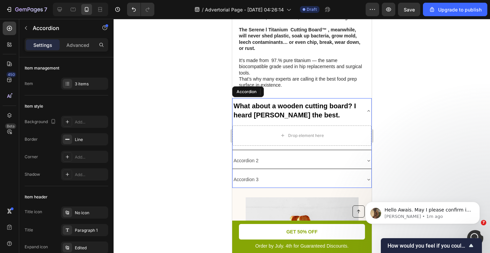
click at [369, 113] on icon at bounding box center [368, 110] width 5 height 5
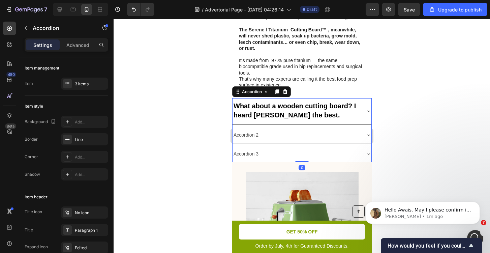
click at [366, 112] on icon at bounding box center [368, 110] width 5 height 5
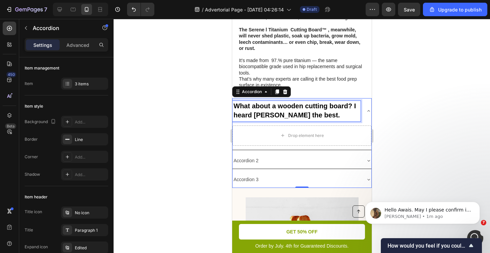
click at [303, 115] on strong "What about a wooden cutting board? I heard [PERSON_NAME] the best." at bounding box center [294, 110] width 122 height 17
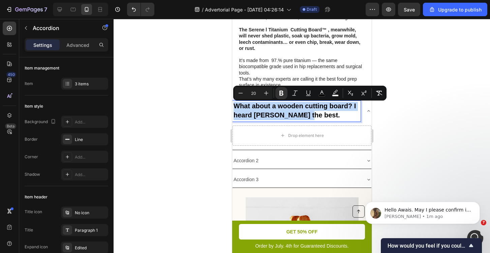
drag, startPoint x: 303, startPoint y: 115, endPoint x: 241, endPoint y: 102, distance: 63.0
click at [241, 102] on div "What about a wooden cutting board? I heard [PERSON_NAME] the best." at bounding box center [296, 111] width 128 height 20
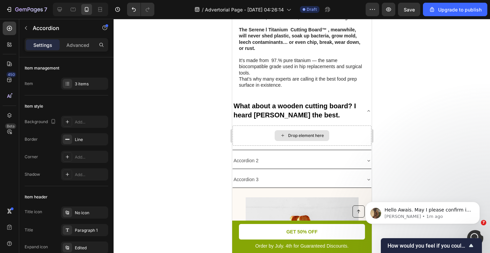
click at [306, 138] on div "Drop element here" at bounding box center [306, 135] width 36 height 5
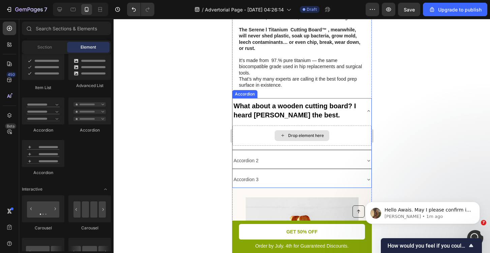
click at [288, 140] on div "Drop element here" at bounding box center [302, 135] width 55 height 11
click at [367, 111] on icon at bounding box center [368, 110] width 5 height 5
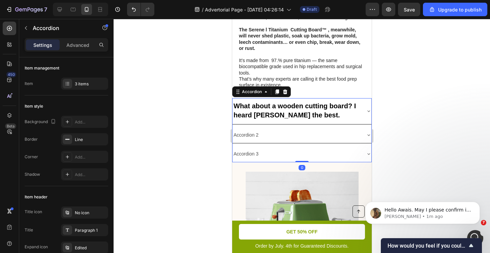
click at [367, 111] on icon at bounding box center [368, 110] width 5 height 5
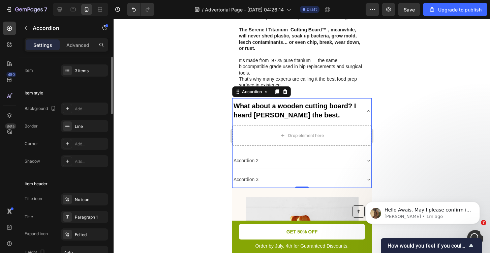
scroll to position [0, 0]
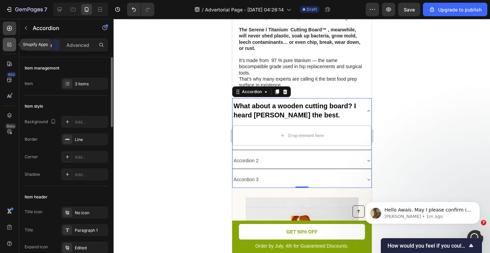
click at [10, 48] on div at bounding box center [9, 44] width 13 height 13
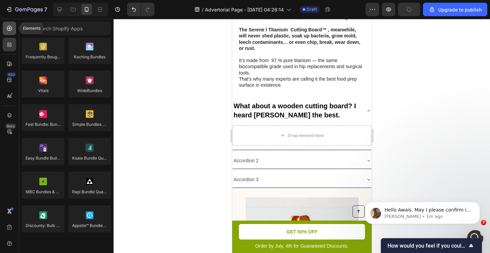
click at [10, 29] on icon at bounding box center [9, 28] width 7 height 7
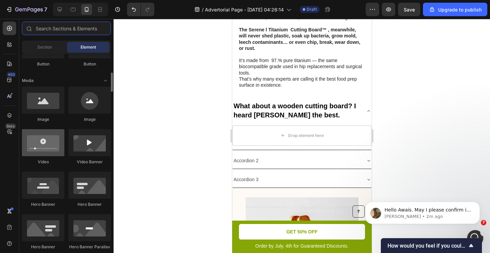
scroll to position [193, 0]
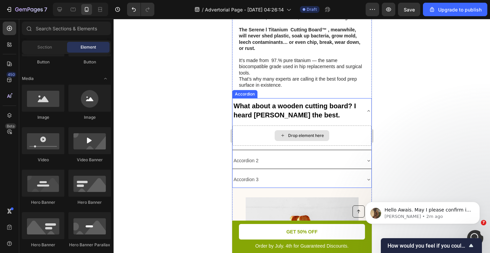
click at [293, 135] on div "Drop element here" at bounding box center [306, 135] width 36 height 5
click at [245, 140] on div "Drop element here" at bounding box center [301, 135] width 139 height 20
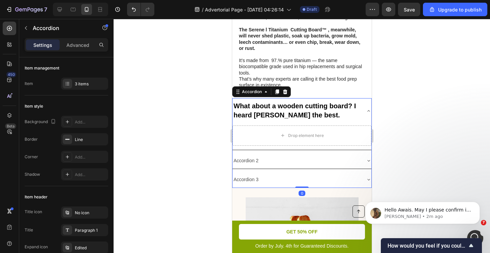
click at [400, 130] on div at bounding box center [302, 136] width 377 height 234
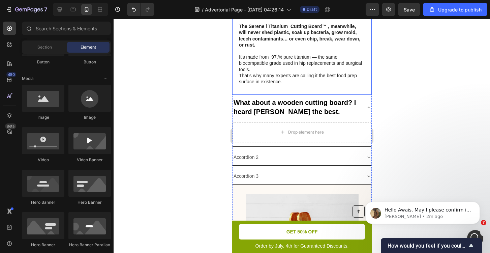
scroll to position [319, 0]
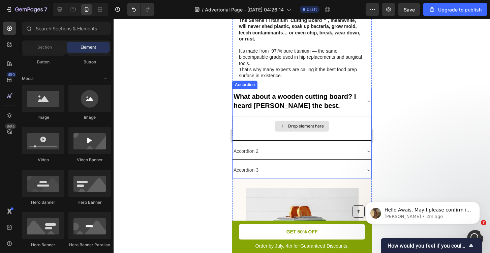
click at [281, 123] on div "Drop element here" at bounding box center [302, 126] width 55 height 11
click at [279, 128] on div "Drop element here" at bounding box center [302, 126] width 55 height 11
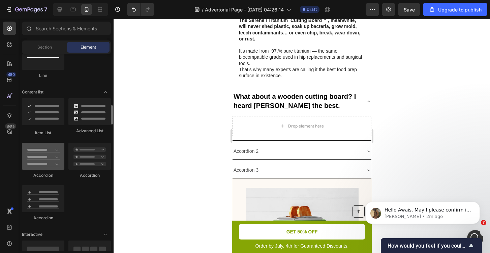
scroll to position [507, 0]
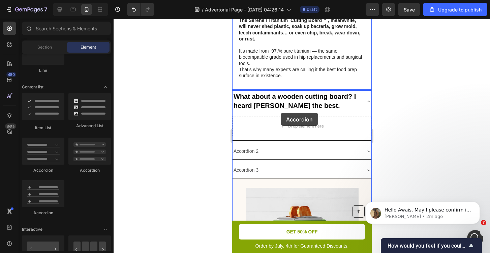
drag, startPoint x: 281, startPoint y: 176, endPoint x: 281, endPoint y: 113, distance: 63.7
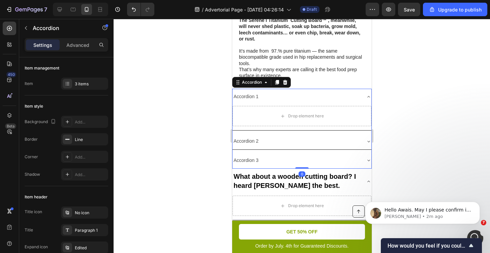
click at [346, 97] on div "Accordion 1" at bounding box center [296, 96] width 128 height 10
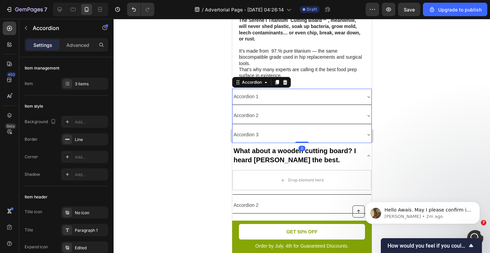
click at [346, 97] on div "Accordion 1" at bounding box center [296, 96] width 128 height 10
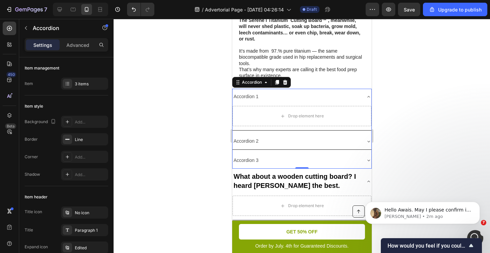
click at [346, 97] on div "Accordion 1" at bounding box center [296, 96] width 128 height 10
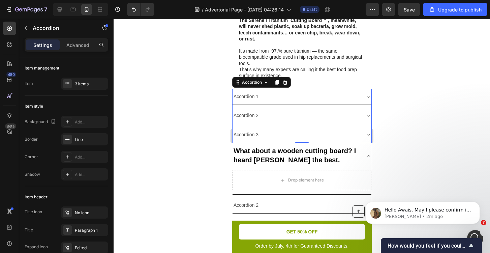
click at [342, 97] on div "Accordion 1" at bounding box center [296, 96] width 128 height 10
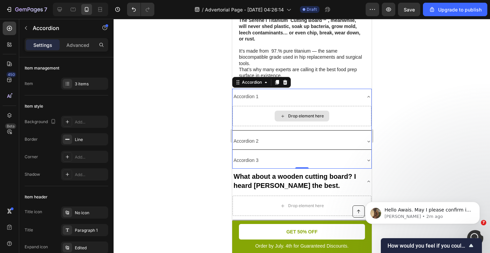
click at [301, 118] on div "Drop element here" at bounding box center [306, 115] width 36 height 5
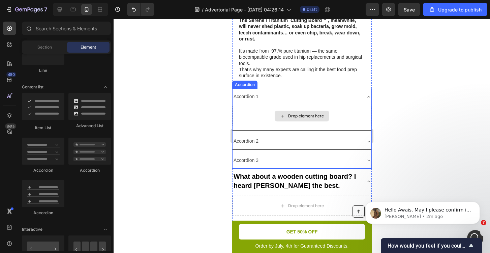
click at [276, 118] on div "Drop element here" at bounding box center [302, 116] width 55 height 11
click at [281, 118] on icon at bounding box center [282, 116] width 5 height 6
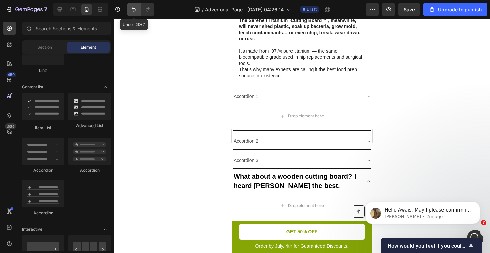
click at [136, 7] on icon "Undo/Redo" at bounding box center [134, 9] width 7 height 7
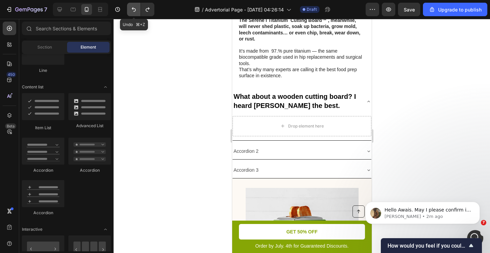
click at [135, 9] on icon "Undo/Redo" at bounding box center [134, 9] width 4 height 4
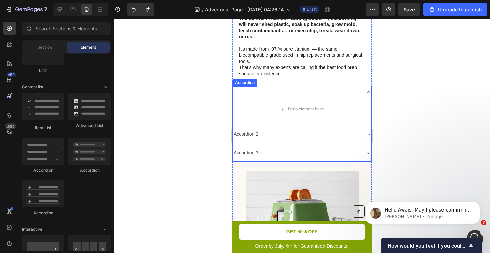
scroll to position [312, 0]
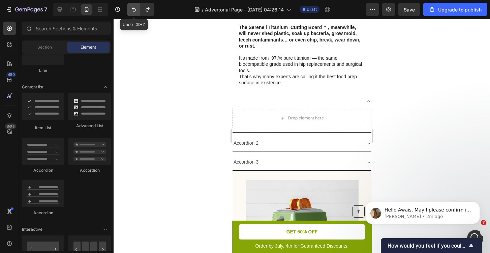
click at [134, 10] on icon "Undo/Redo" at bounding box center [134, 9] width 7 height 7
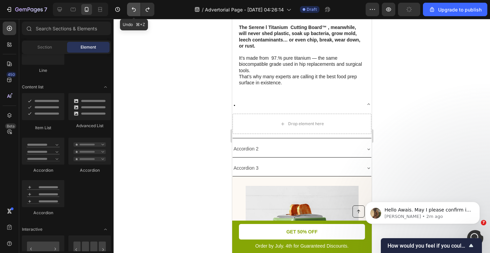
click at [132, 6] on button "Undo/Redo" at bounding box center [133, 9] width 13 height 13
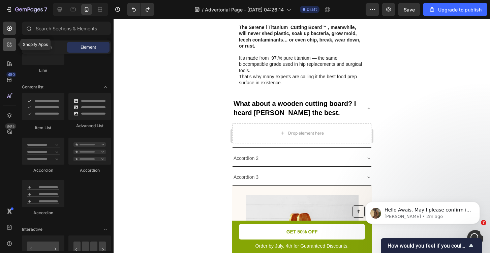
click at [8, 47] on icon at bounding box center [9, 44] width 7 height 7
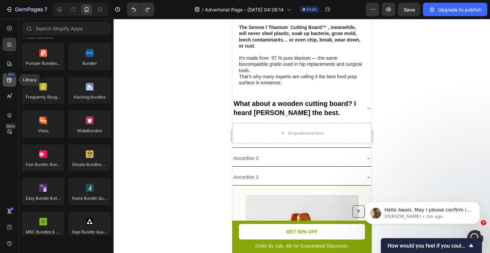
click at [7, 85] on div "450" at bounding box center [9, 79] width 13 height 13
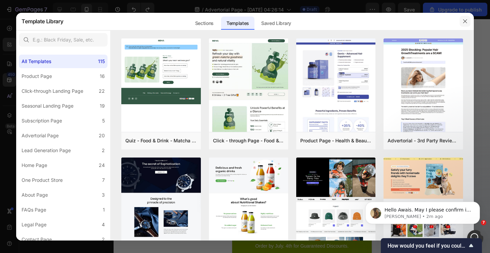
click at [463, 21] on icon "button" at bounding box center [465, 21] width 5 height 5
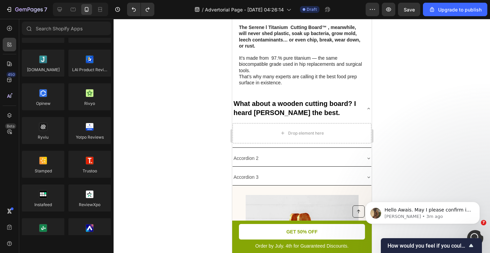
scroll to position [0, 0]
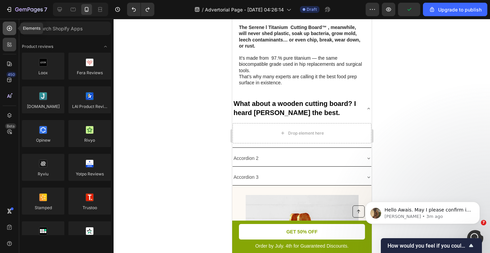
click at [9, 27] on icon at bounding box center [9, 28] width 3 height 3
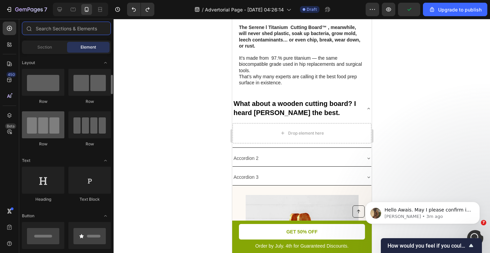
scroll to position [23, 0]
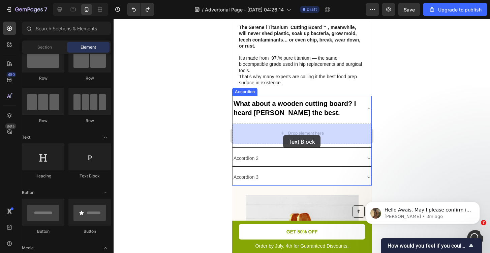
drag, startPoint x: 319, startPoint y: 179, endPoint x: 283, endPoint y: 135, distance: 57.1
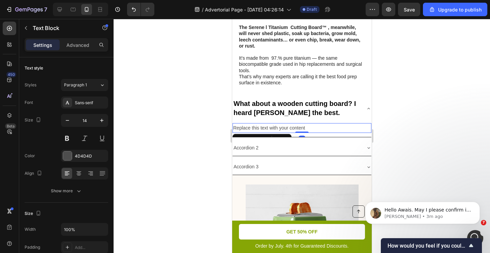
click at [306, 129] on div "Replace this text with your content" at bounding box center [301, 128] width 139 height 10
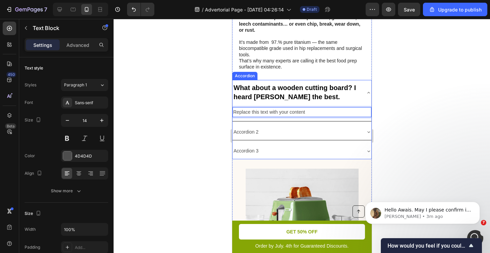
scroll to position [339, 0]
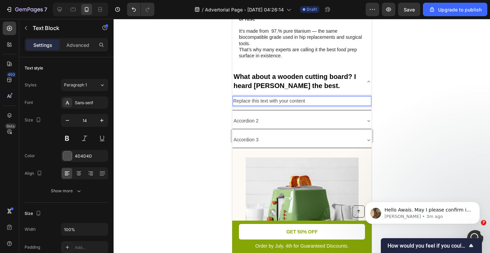
click at [312, 103] on p "Replace this text with your content" at bounding box center [302, 101] width 138 height 8
click at [235, 102] on p "Replace this text with your content" at bounding box center [302, 101] width 138 height 8
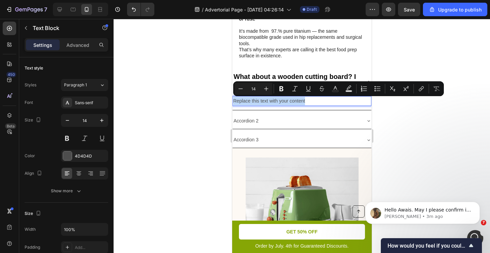
drag, startPoint x: 235, startPoint y: 102, endPoint x: 314, endPoint y: 106, distance: 79.7
click at [314, 105] on p "Replace this text with your content" at bounding box center [302, 101] width 138 height 8
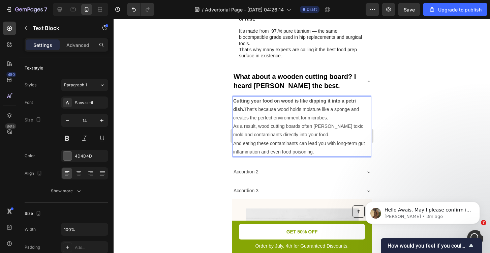
click at [426, 115] on div at bounding box center [302, 136] width 377 height 234
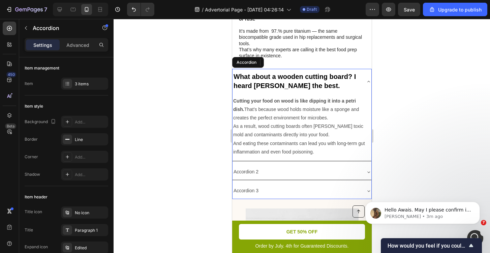
click at [366, 81] on icon at bounding box center [368, 81] width 5 height 5
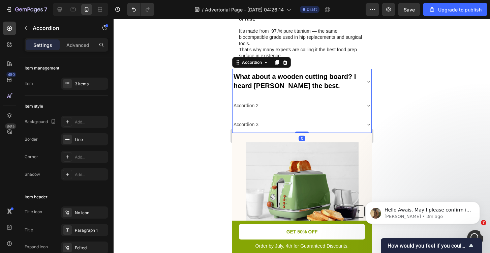
click at [367, 80] on icon at bounding box center [368, 81] width 5 height 5
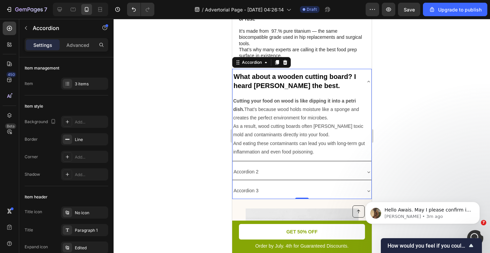
click at [367, 80] on icon at bounding box center [368, 81] width 5 height 5
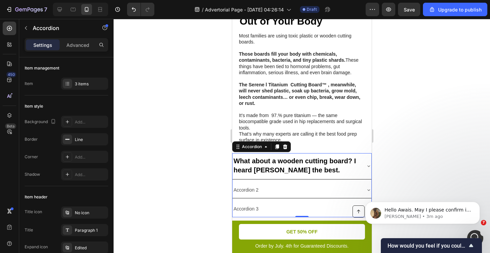
scroll to position [248, 0]
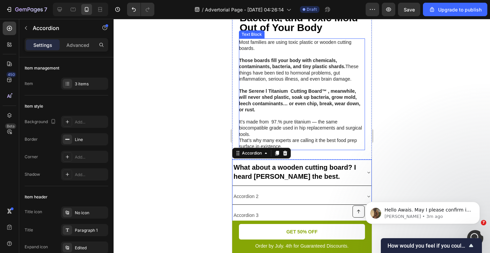
click at [415, 83] on div at bounding box center [302, 136] width 377 height 234
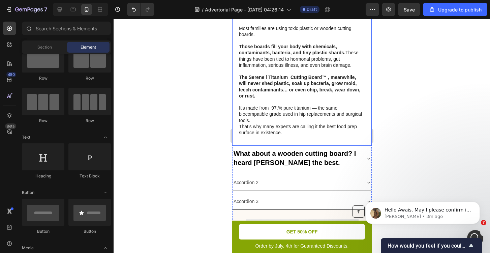
scroll to position [262, 0]
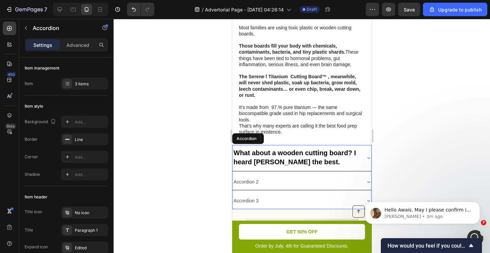
click at [346, 179] on div "Accordion 2" at bounding box center [296, 182] width 128 height 10
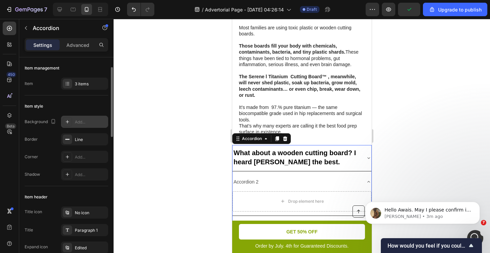
scroll to position [8, 0]
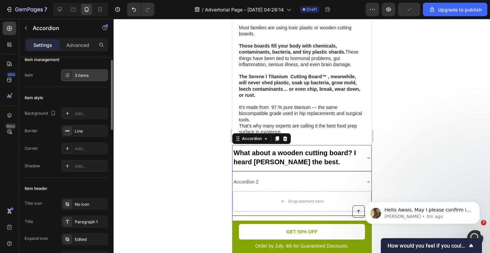
click at [88, 75] on div "3 items" at bounding box center [91, 76] width 32 height 6
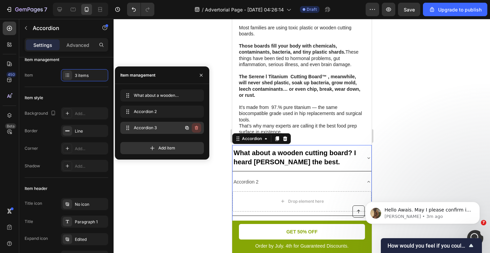
click at [198, 132] on button "button" at bounding box center [196, 127] width 9 height 9
click at [196, 124] on button "Delete" at bounding box center [192, 127] width 19 height 9
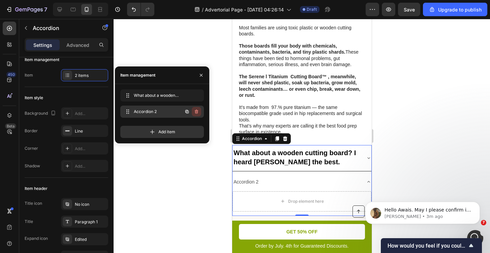
click at [196, 113] on icon "button" at bounding box center [196, 112] width 0 height 2
click at [196, 112] on div "Delete" at bounding box center [192, 112] width 12 height 6
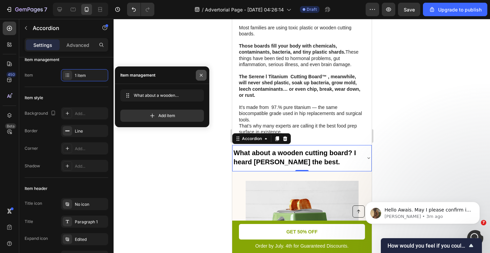
click at [203, 75] on icon "button" at bounding box center [201, 75] width 5 height 5
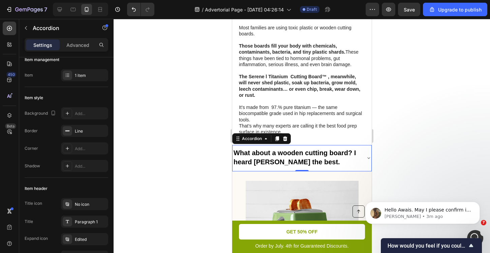
click at [381, 87] on div at bounding box center [302, 136] width 377 height 234
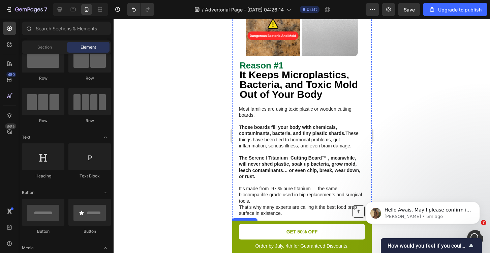
scroll to position [170, 0]
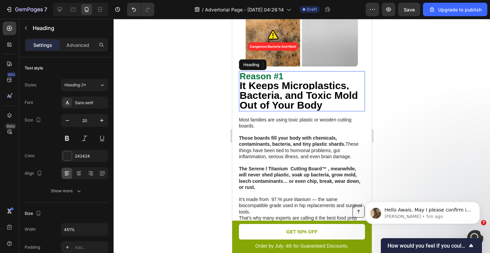
click at [243, 83] on strong "It Keeps Microplastics, Bacteria, and Toxic Mold Out of Your Body" at bounding box center [298, 95] width 118 height 31
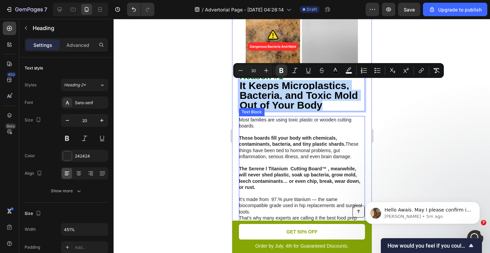
drag, startPoint x: 241, startPoint y: 84, endPoint x: 278, endPoint y: 190, distance: 112.0
click at [278, 190] on div "Reason #1 It Keeps Microplastics, Bacteria, and Toxic Mold Out of Your Body Hea…" at bounding box center [302, 149] width 126 height 157
click at [242, 122] on p "Most families are using toxic plastic or wooden cutting boards." at bounding box center [301, 123] width 125 height 12
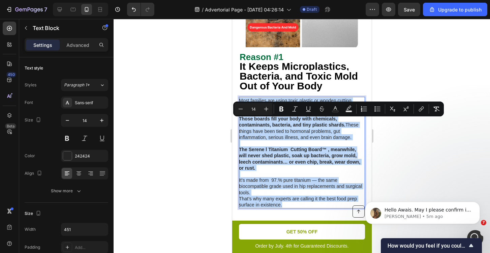
scroll to position [222, 0]
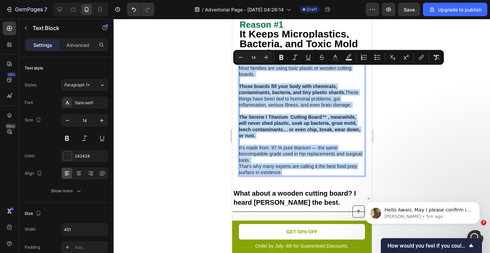
drag, startPoint x: 241, startPoint y: 122, endPoint x: 286, endPoint y: 174, distance: 68.9
click at [286, 174] on div "Most families are using toxic plastic or wooden cutting boards. Those boards fi…" at bounding box center [302, 120] width 126 height 112
copy div "Most families are using toxic plastic or wooden cutting boards. Those boards fi…"
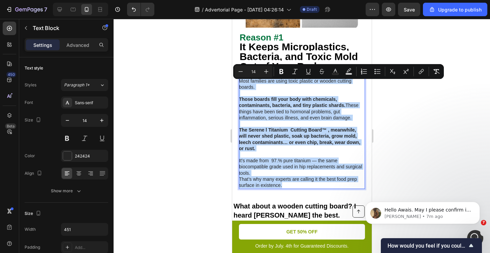
scroll to position [207, 0]
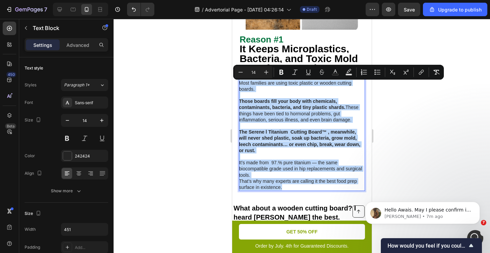
click at [268, 92] on p "Most families are using toxic plastic or wooden cutting boards." at bounding box center [301, 86] width 125 height 12
drag, startPoint x: 240, startPoint y: 84, endPoint x: 288, endPoint y: 192, distance: 117.8
click at [288, 191] on div "Most families are using toxic plastic or wooden cutting boards. Those boards fi…" at bounding box center [302, 135] width 126 height 112
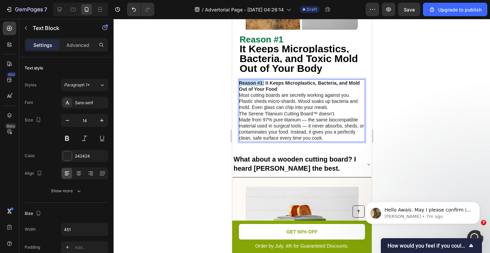
drag, startPoint x: 263, startPoint y: 85, endPoint x: 231, endPoint y: 84, distance: 32.7
click at [254, 91] on p "It Keeps Microplastics, Bacteria, and Mold Out of Your Food Most cutting boards…" at bounding box center [301, 95] width 125 height 31
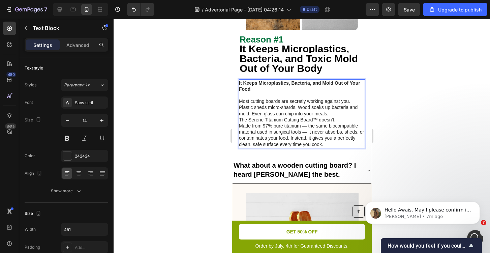
click at [332, 117] on p "⁠⁠⁠⁠⁠⁠⁠ Most cutting boards are secretly working against you. Plastic sheds mic…" at bounding box center [301, 104] width 125 height 25
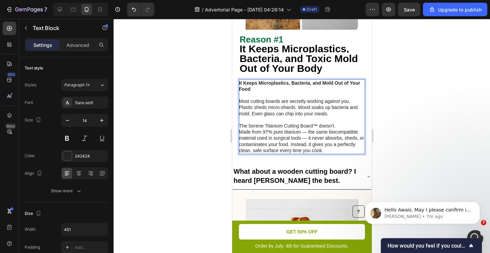
click at [429, 121] on div at bounding box center [302, 136] width 377 height 234
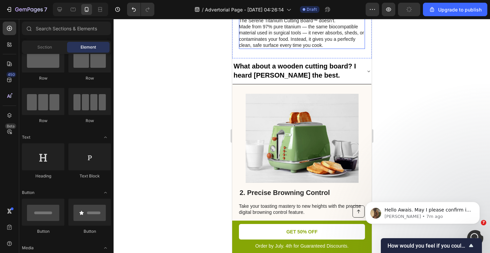
scroll to position [314, 0]
